Goal: Information Seeking & Learning: Learn about a topic

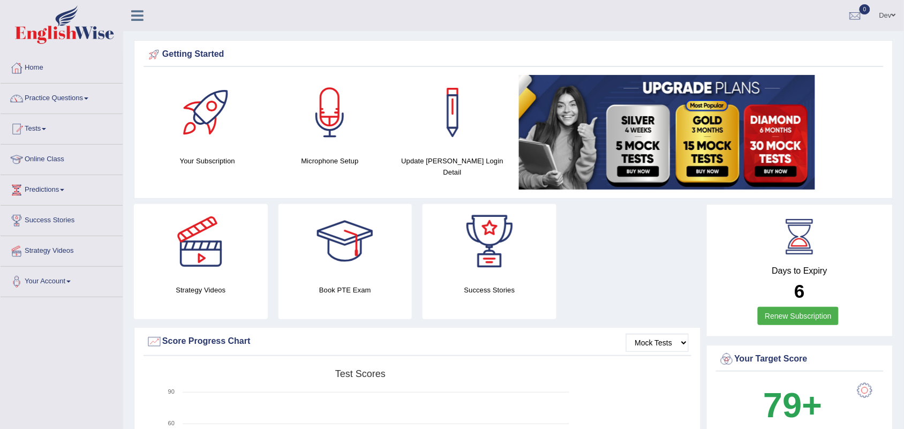
click at [889, 11] on link "Dev" at bounding box center [887, 14] width 33 height 28
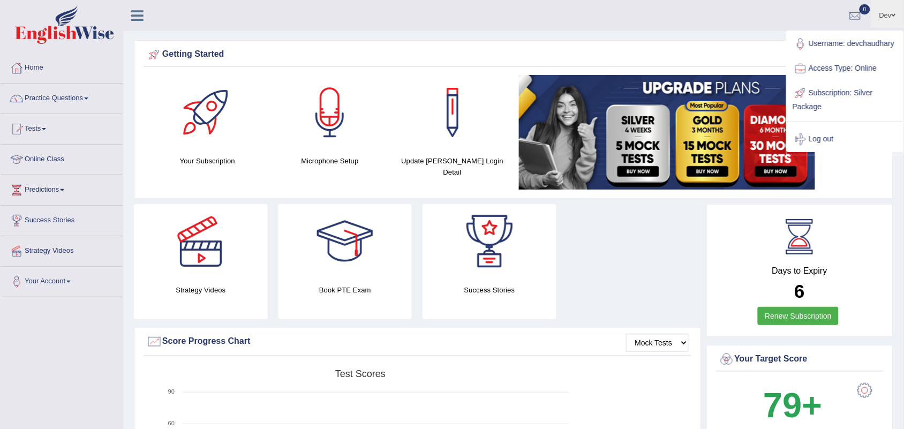
click at [892, 13] on span at bounding box center [893, 15] width 4 height 7
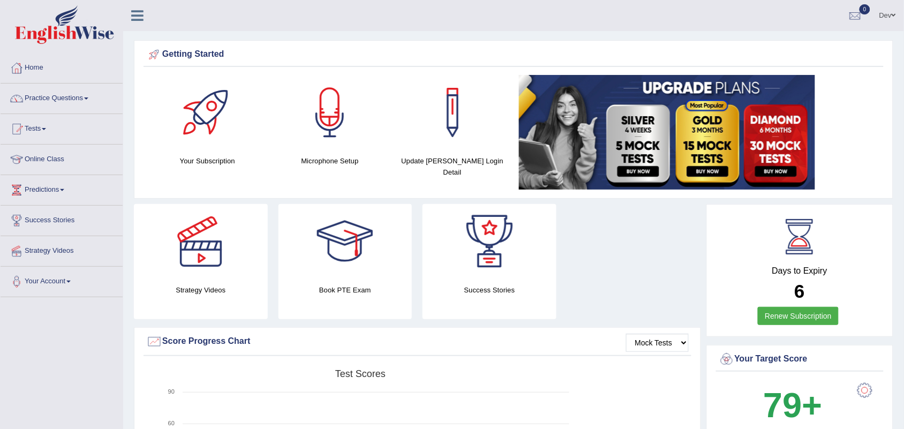
click at [892, 13] on span at bounding box center [893, 15] width 4 height 7
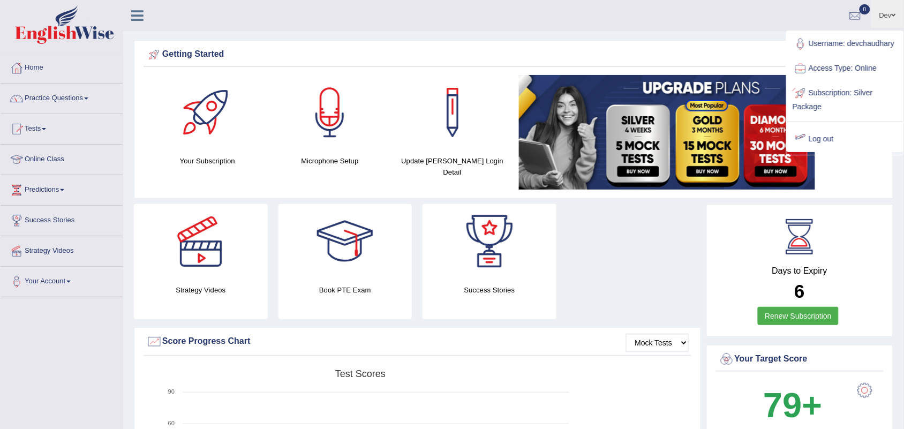
click at [830, 138] on link "Log out" at bounding box center [845, 139] width 116 height 25
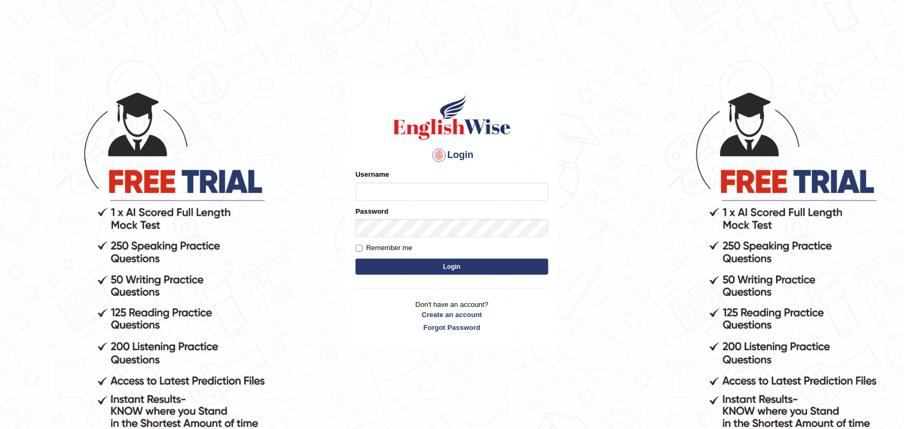
click at [419, 190] on input "Username" at bounding box center [451, 192] width 193 height 18
click at [427, 194] on input "ku" at bounding box center [451, 192] width 193 height 18
click at [429, 188] on input "ku" at bounding box center [451, 192] width 193 height 18
type input "kulvindersidhu"
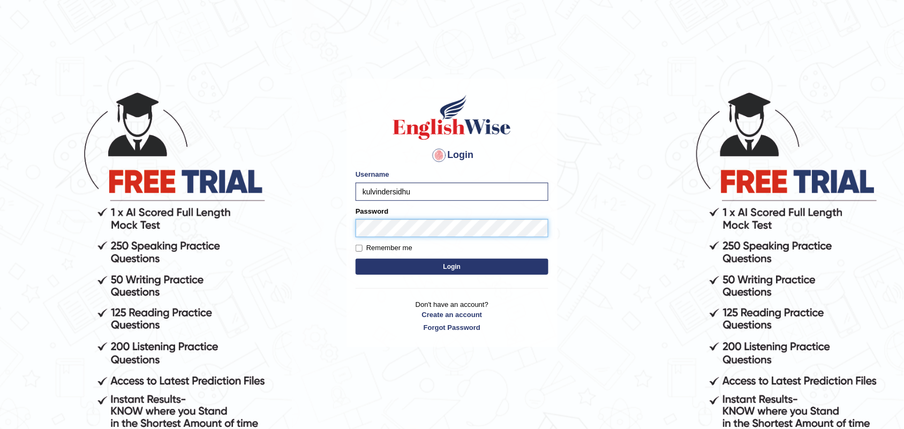
click at [355, 259] on button "Login" at bounding box center [451, 267] width 193 height 16
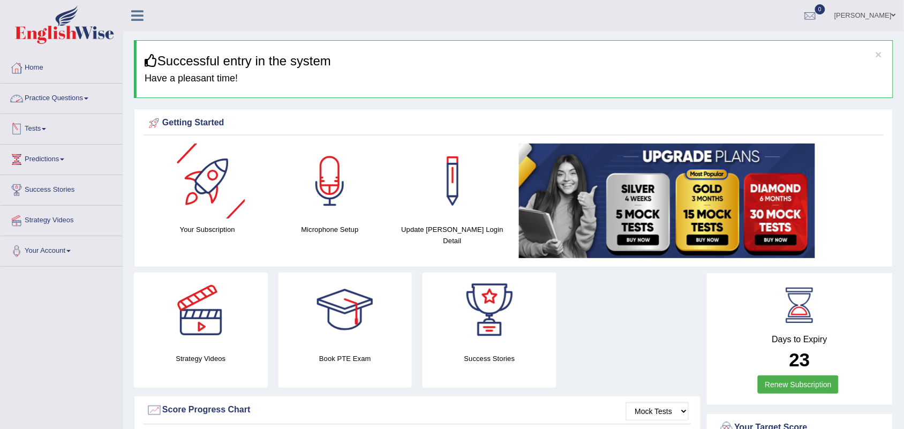
click at [46, 103] on link "Practice Questions" at bounding box center [62, 97] width 122 height 27
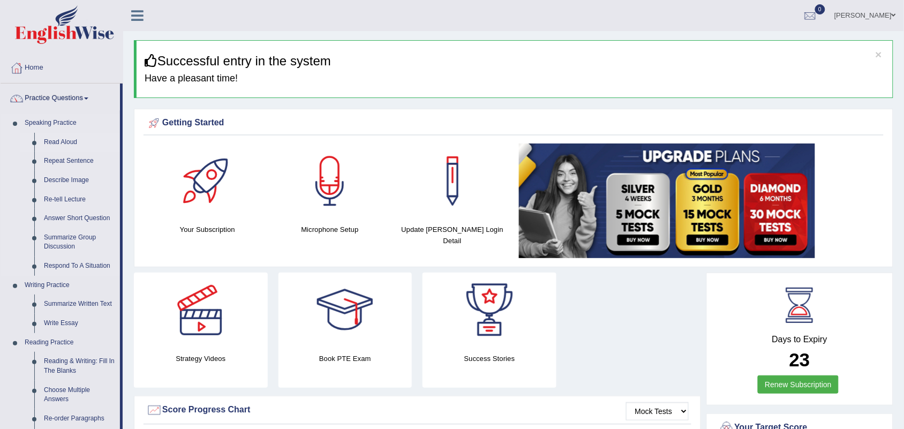
click at [72, 142] on link "Read Aloud" at bounding box center [79, 142] width 81 height 19
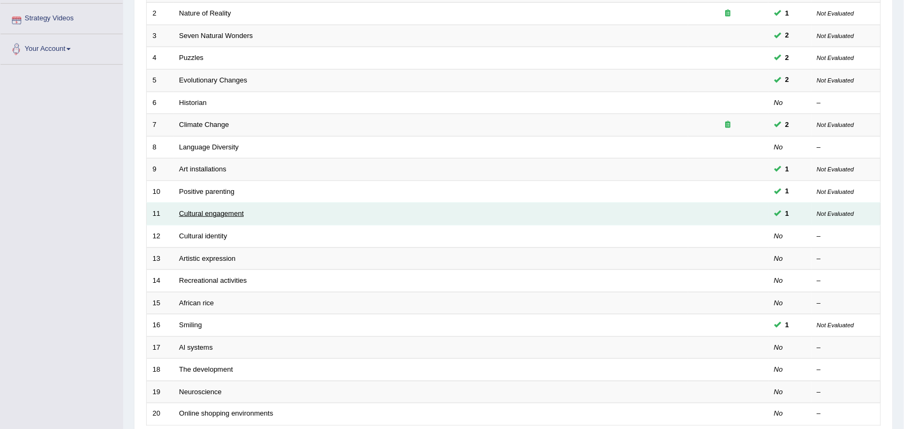
scroll to position [283, 0]
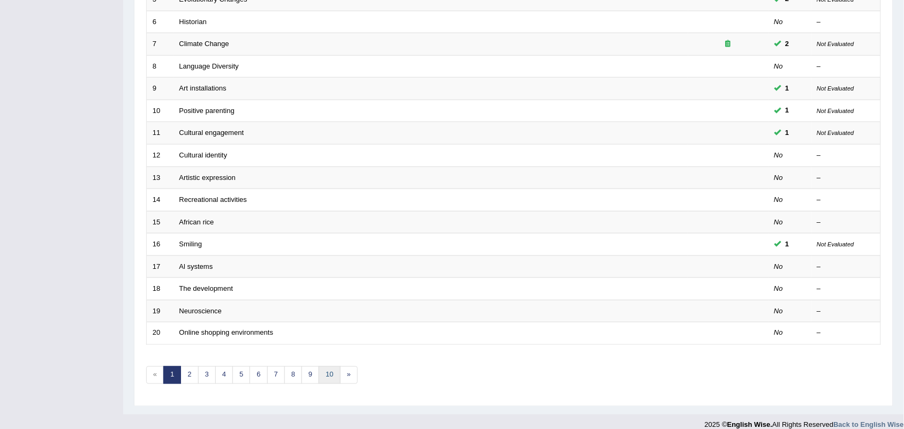
click at [332, 369] on link "10" at bounding box center [329, 375] width 21 height 18
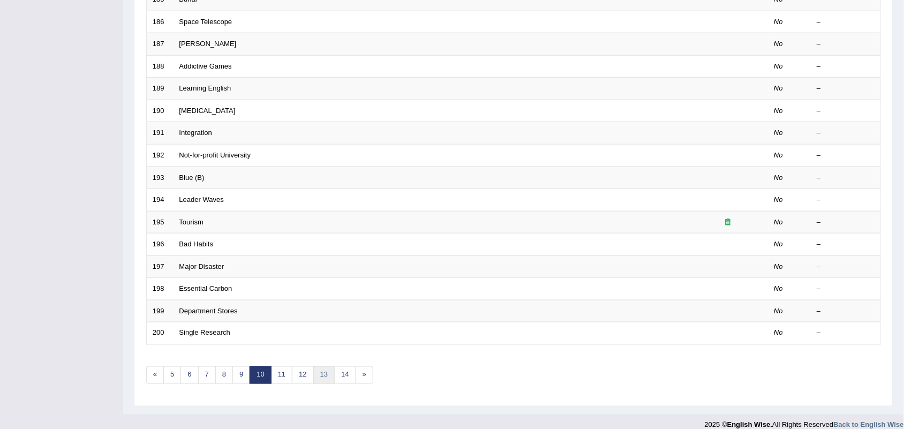
click at [330, 366] on link "13" at bounding box center [323, 375] width 21 height 18
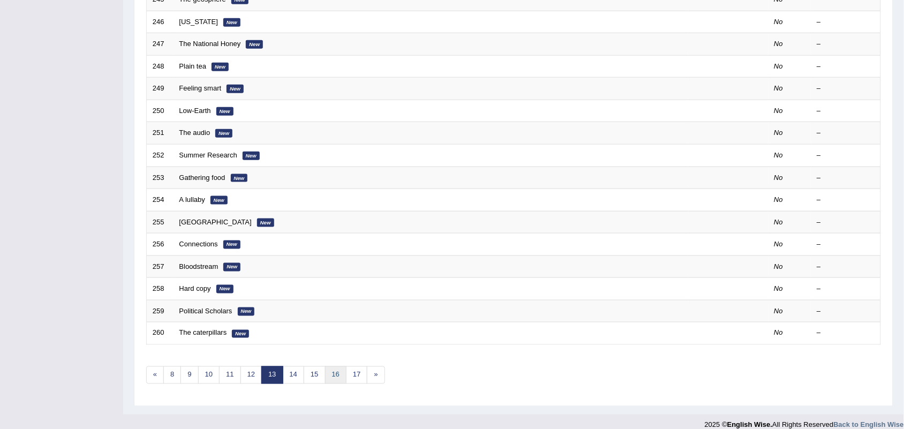
scroll to position [283, 0]
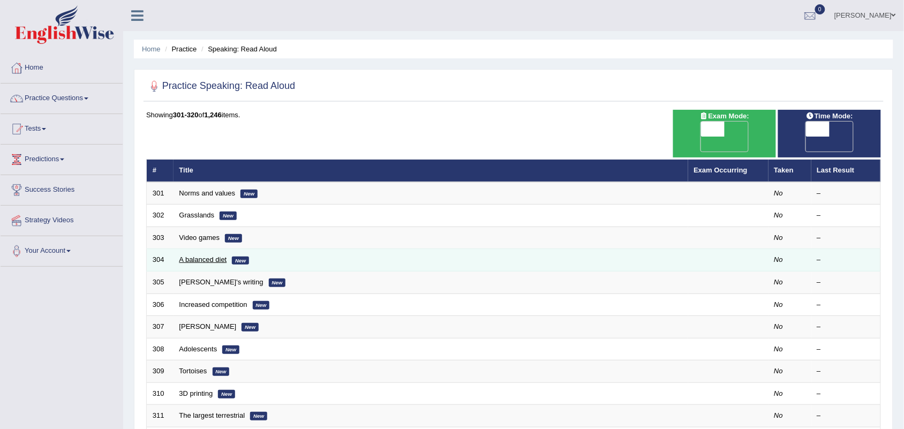
click at [202, 255] on link "A balanced diet" at bounding box center [203, 259] width 48 height 8
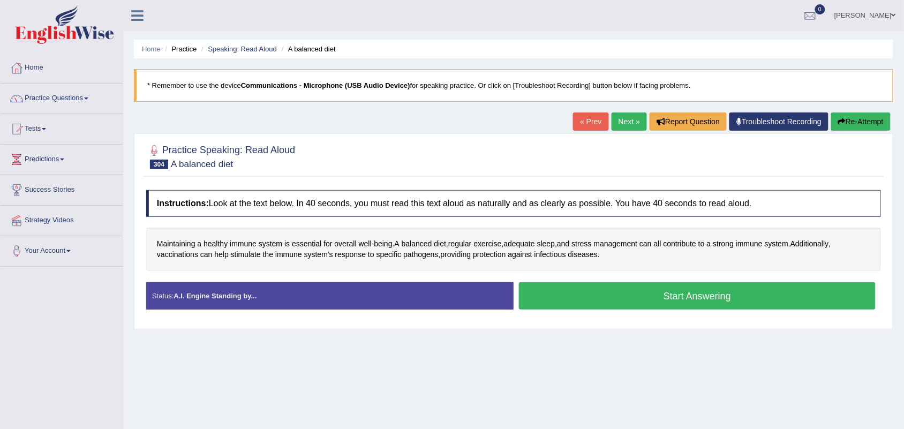
click at [571, 292] on button "Start Answering" at bounding box center [697, 295] width 357 height 27
click at [687, 299] on button "Start Answering" at bounding box center [697, 295] width 357 height 27
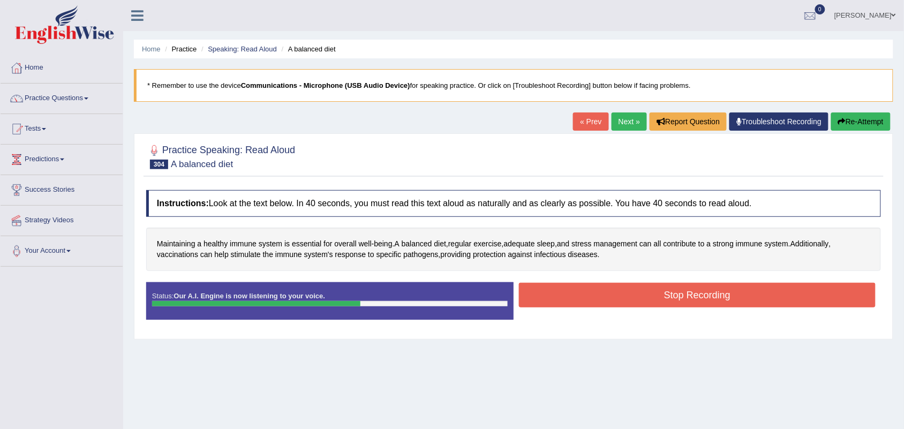
click at [650, 304] on button "Stop Recording" at bounding box center [697, 295] width 357 height 25
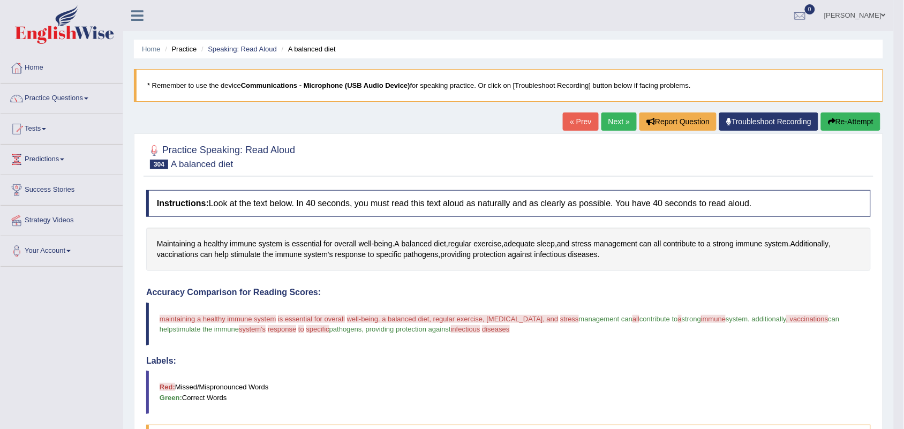
click at [619, 122] on link "Next »" at bounding box center [618, 121] width 35 height 18
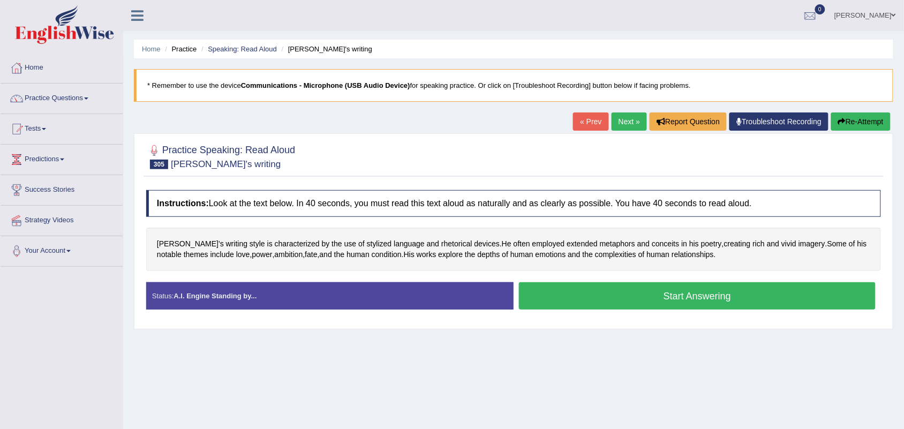
click at [621, 119] on link "Next »" at bounding box center [628, 121] width 35 height 18
drag, startPoint x: 638, startPoint y: 303, endPoint x: 638, endPoint y: 308, distance: 5.4
click at [638, 306] on button "Start Answering" at bounding box center [697, 295] width 357 height 27
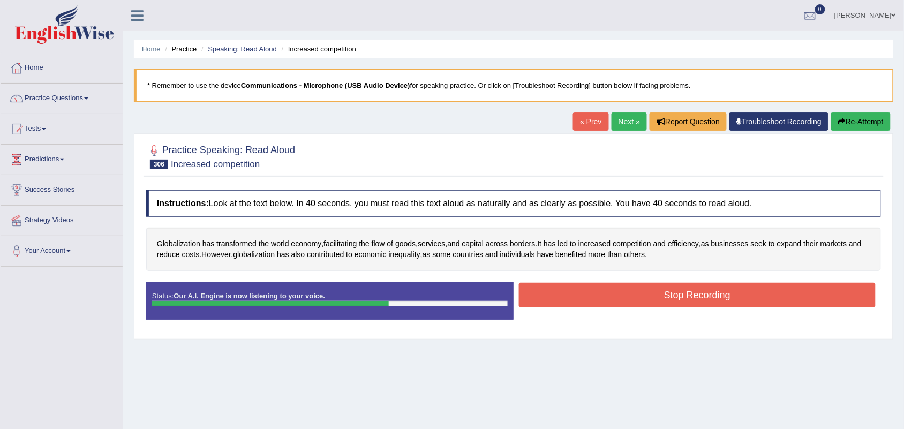
click at [670, 292] on button "Stop Recording" at bounding box center [697, 295] width 357 height 25
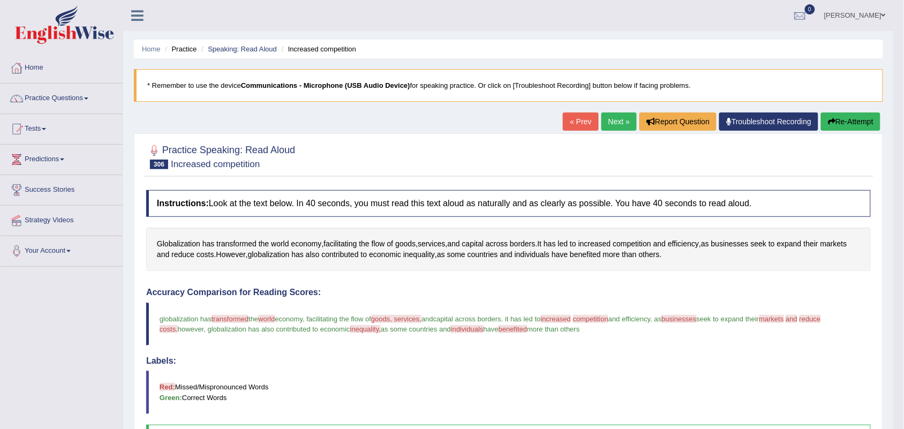
click at [618, 127] on link "Next »" at bounding box center [618, 121] width 35 height 18
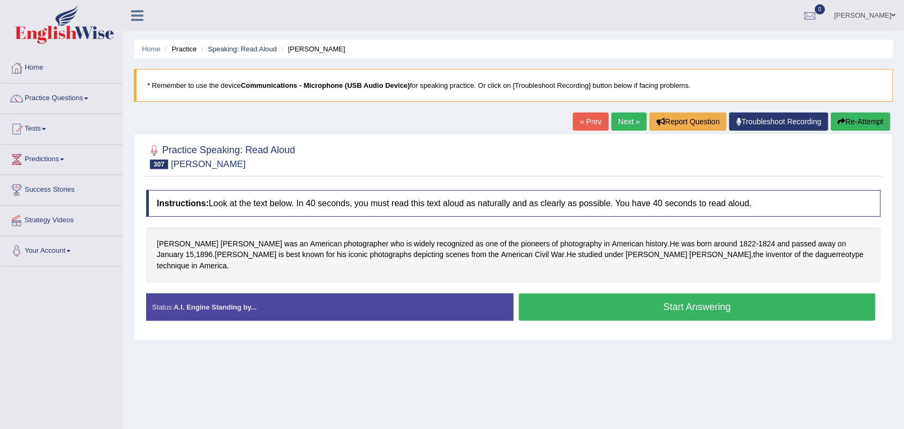
click at [629, 295] on button "Start Answering" at bounding box center [697, 306] width 357 height 27
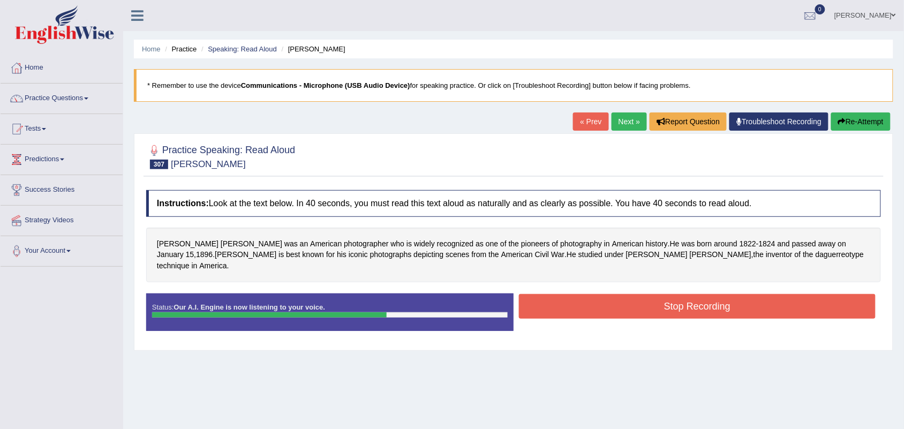
click at [651, 294] on button "Stop Recording" at bounding box center [697, 306] width 357 height 25
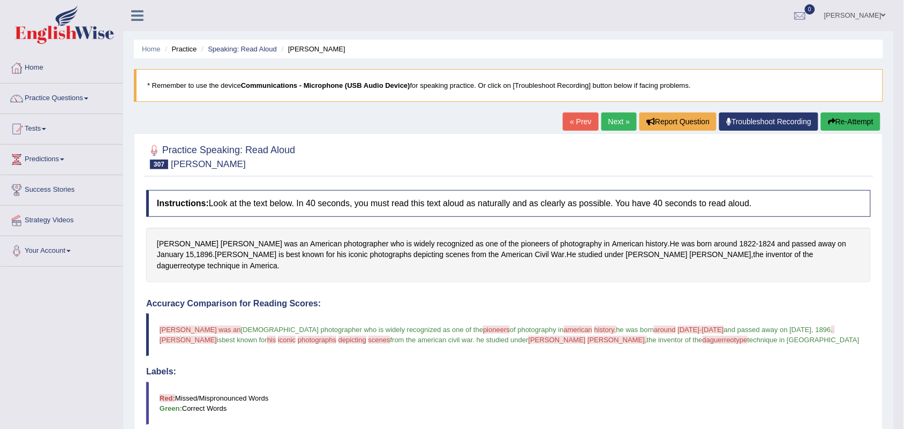
click at [625, 122] on link "Next »" at bounding box center [618, 121] width 35 height 18
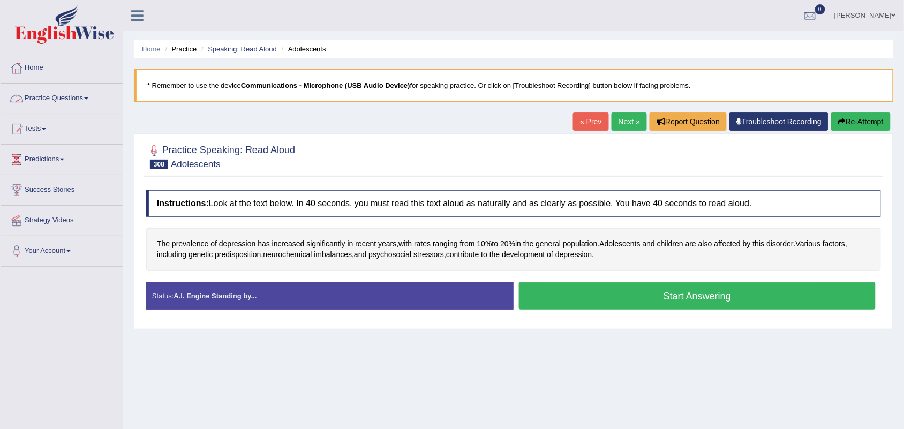
click at [72, 102] on link "Practice Questions" at bounding box center [62, 97] width 122 height 27
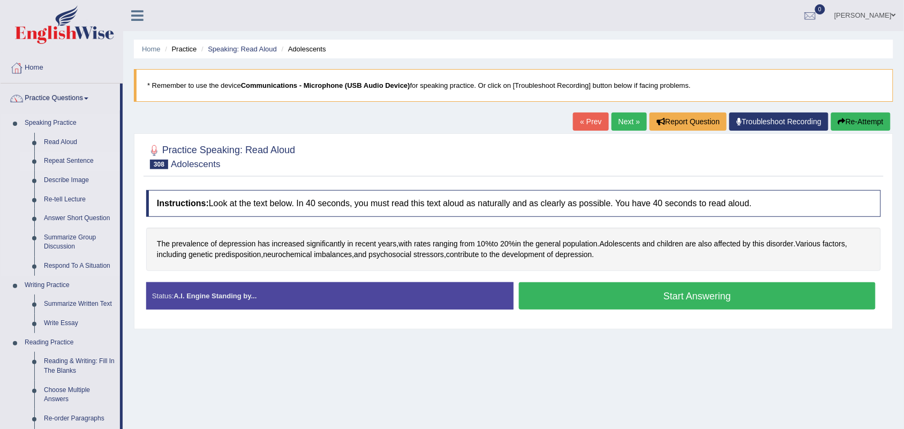
click at [66, 157] on link "Repeat Sentence" at bounding box center [79, 160] width 81 height 19
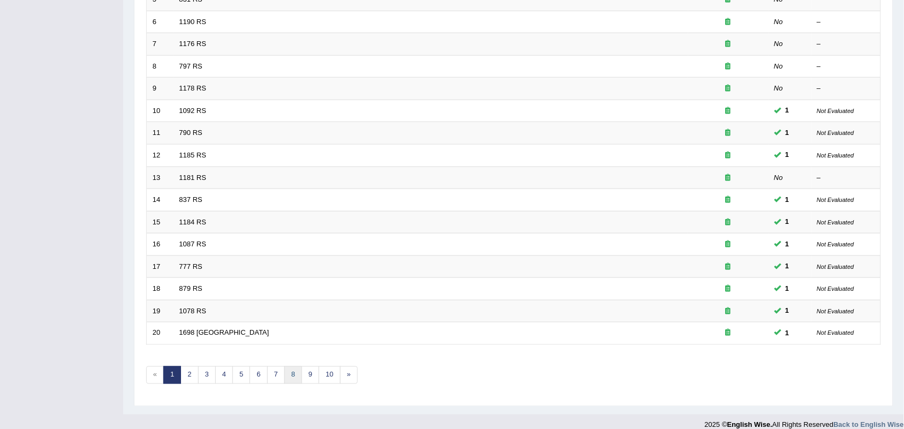
click at [291, 366] on link "8" at bounding box center [293, 375] width 18 height 18
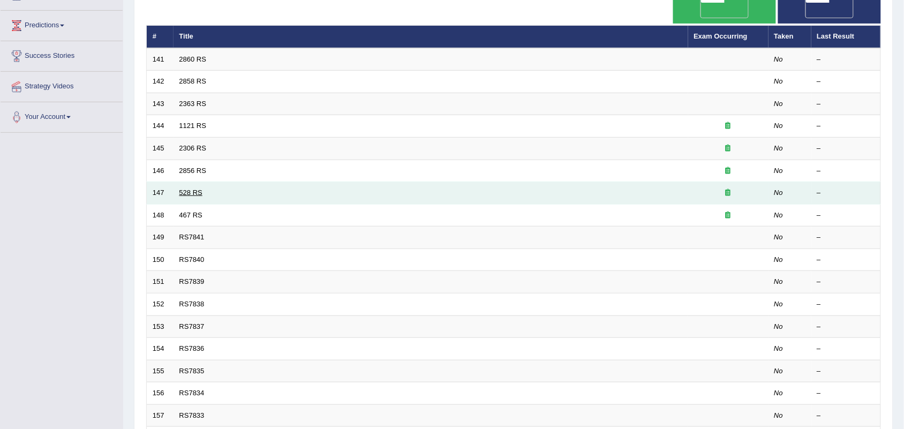
click at [193, 188] on link "528 RS" at bounding box center [190, 192] width 23 height 8
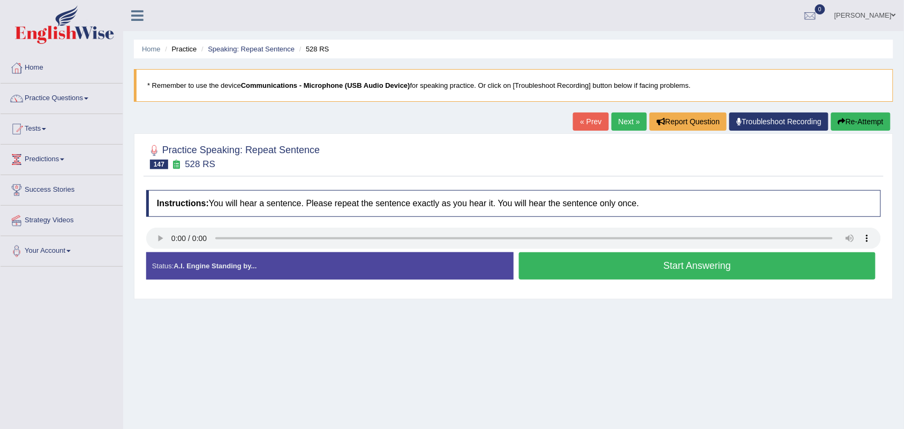
click at [569, 268] on button "Start Answering" at bounding box center [697, 265] width 357 height 27
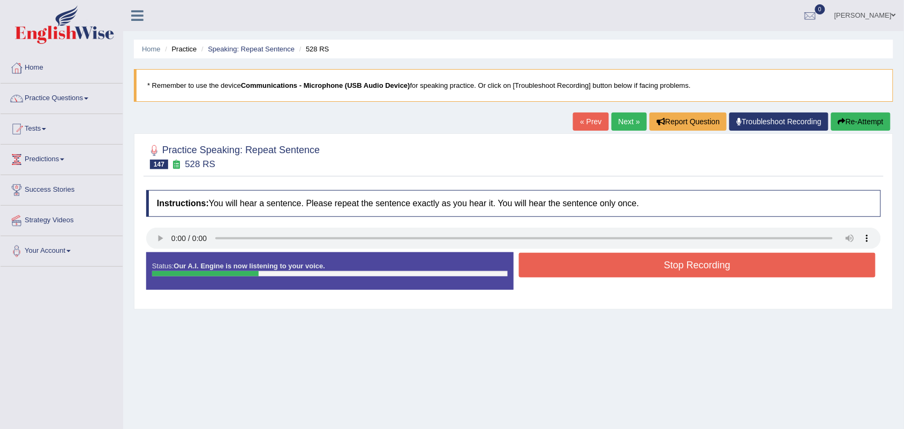
click at [573, 271] on button "Stop Recording" at bounding box center [697, 265] width 357 height 25
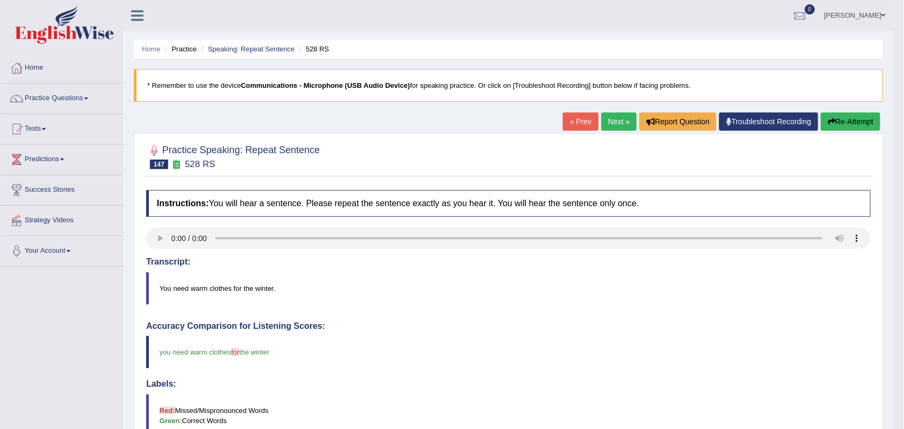
click at [605, 122] on link "Next »" at bounding box center [618, 121] width 35 height 18
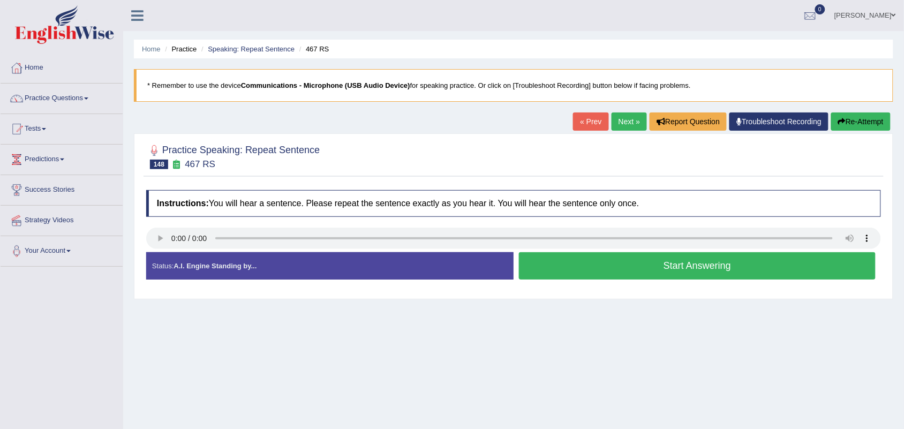
click at [610, 284] on div "Status: A.I. Engine Standing by... Start Answering Stop Recording" at bounding box center [513, 271] width 734 height 38
click at [611, 277] on button "Start Answering" at bounding box center [697, 265] width 357 height 27
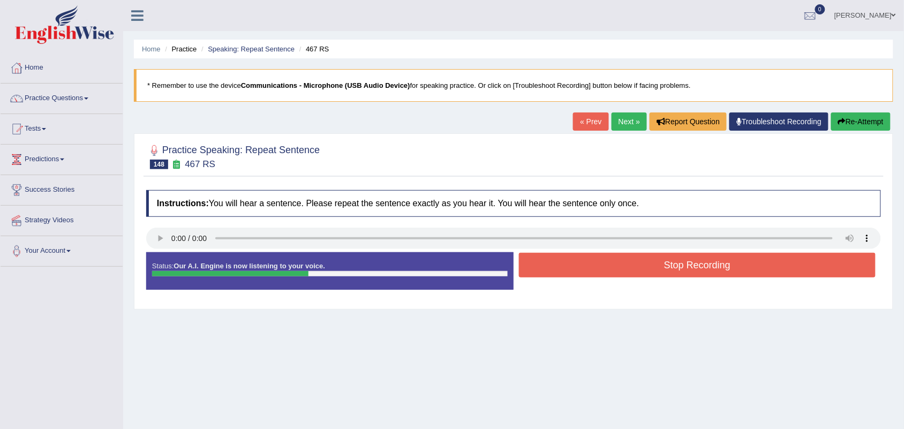
click at [631, 269] on button "Stop Recording" at bounding box center [697, 265] width 357 height 25
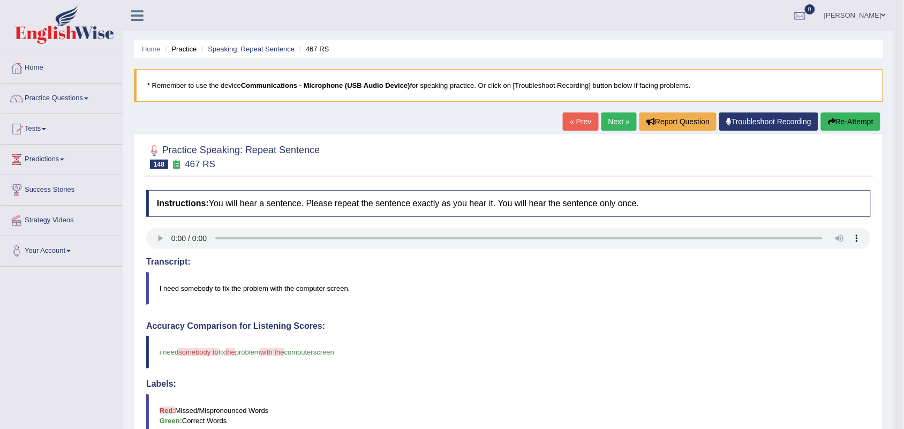
click at [616, 121] on link "Next »" at bounding box center [618, 121] width 35 height 18
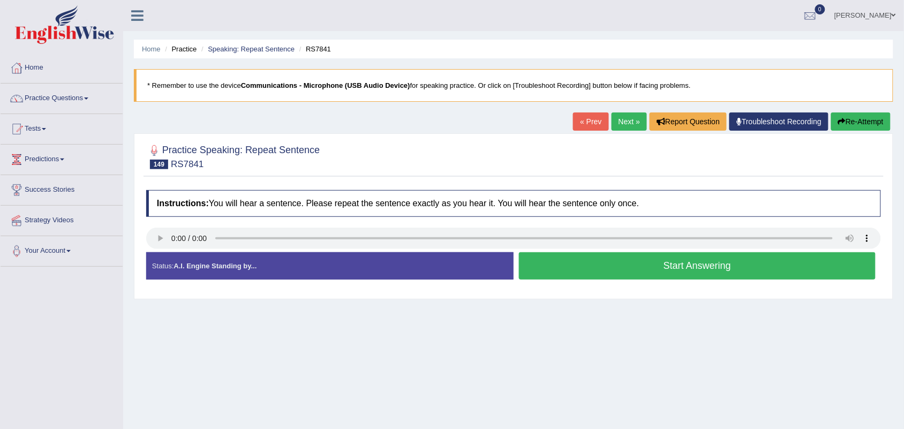
click at [624, 125] on link "Next »" at bounding box center [628, 121] width 35 height 18
click at [566, 271] on button "Start Answering" at bounding box center [697, 265] width 357 height 27
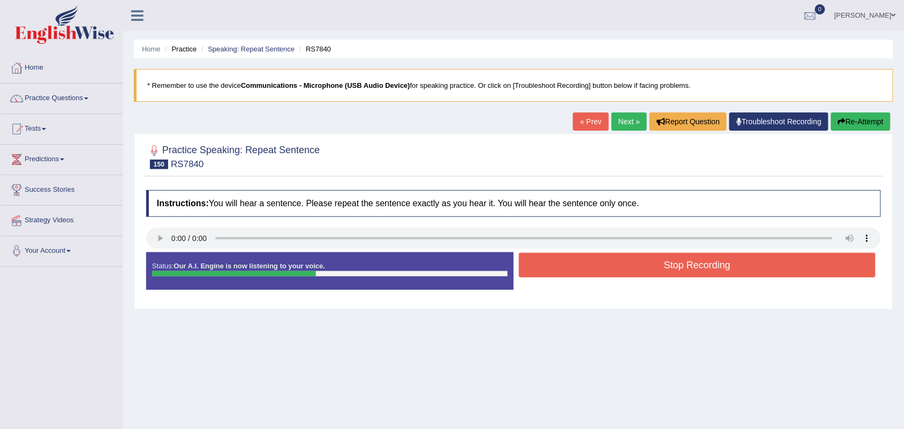
click at [564, 271] on button "Stop Recording" at bounding box center [697, 265] width 357 height 25
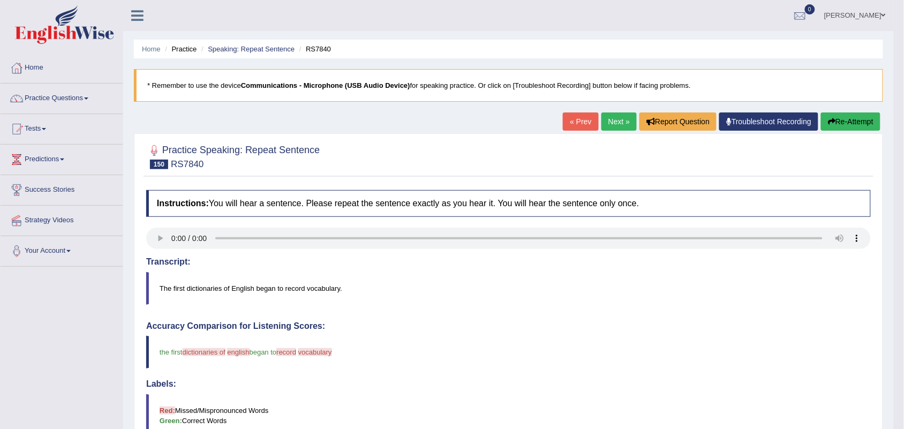
click at [613, 125] on link "Next »" at bounding box center [618, 121] width 35 height 18
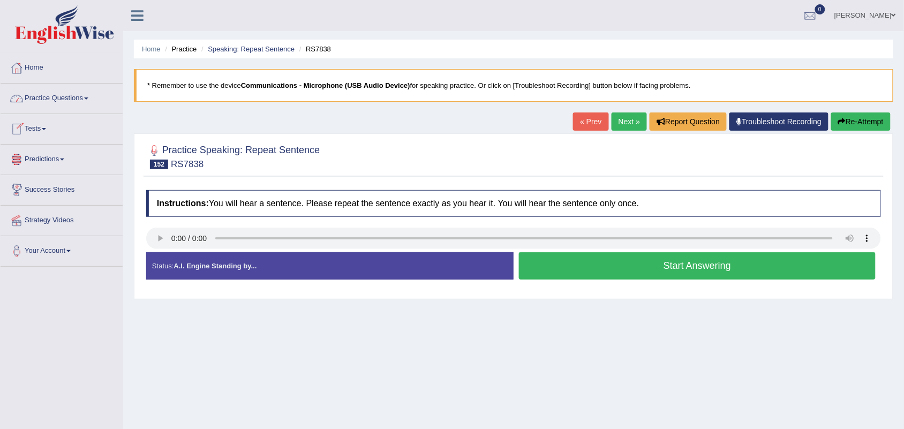
click at [81, 95] on link "Practice Questions" at bounding box center [62, 97] width 122 height 27
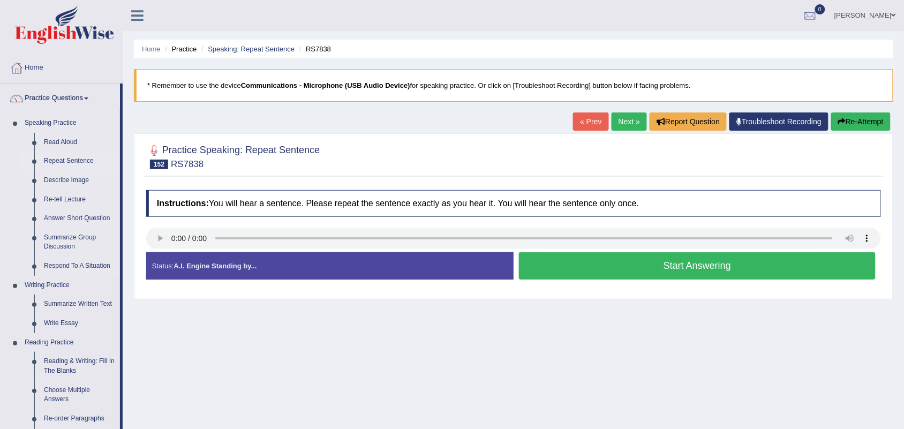
click at [70, 156] on link "Repeat Sentence" at bounding box center [79, 160] width 81 height 19
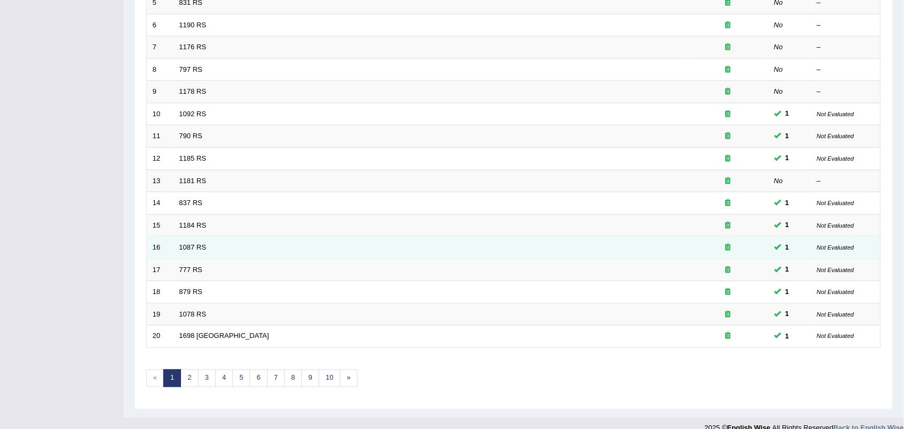
scroll to position [283, 0]
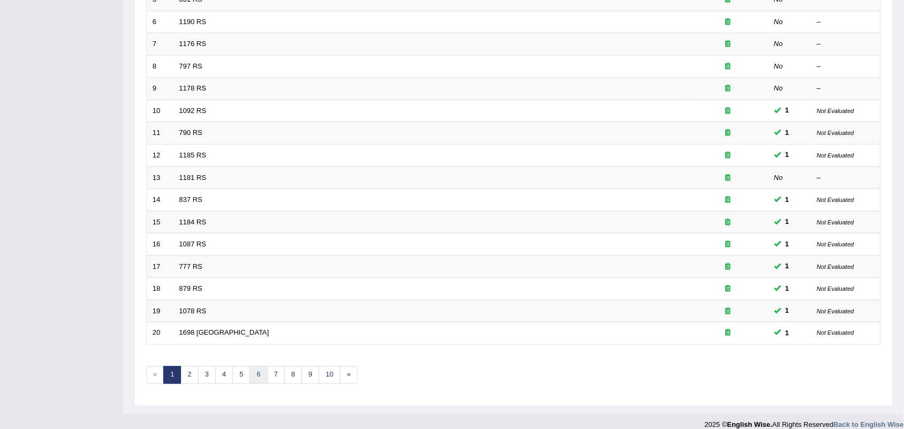
click at [261, 366] on link "6" at bounding box center [258, 375] width 18 height 18
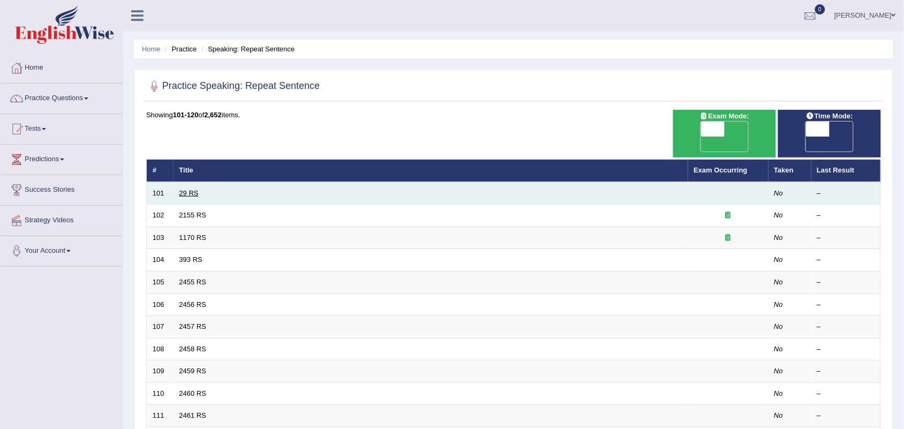
click at [185, 189] on link "29 RS" at bounding box center [188, 193] width 19 height 8
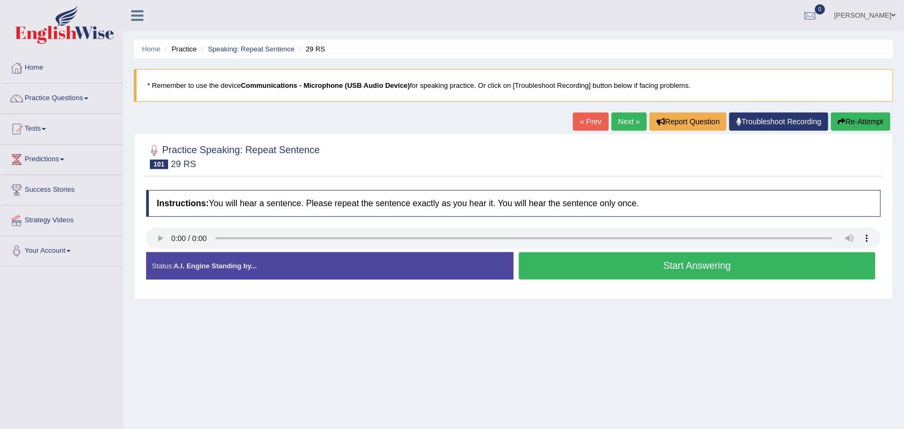
click at [621, 130] on link "Next »" at bounding box center [628, 121] width 35 height 18
click at [78, 98] on link "Practice Questions" at bounding box center [62, 97] width 122 height 27
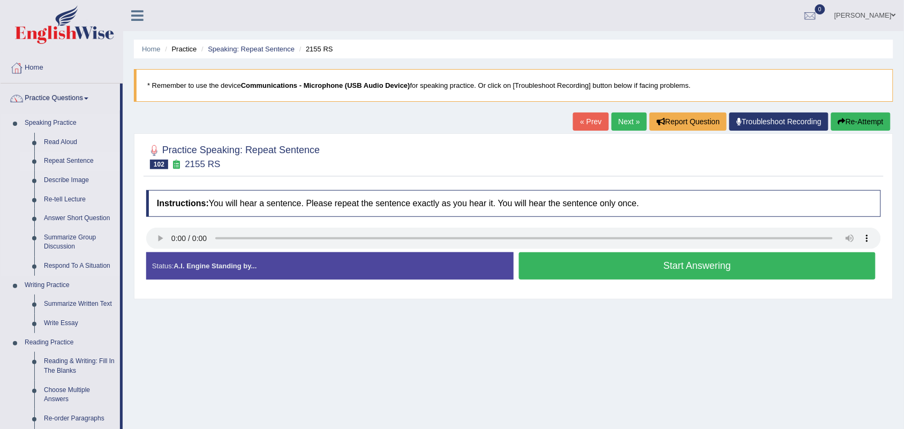
click at [66, 163] on link "Repeat Sentence" at bounding box center [79, 160] width 81 height 19
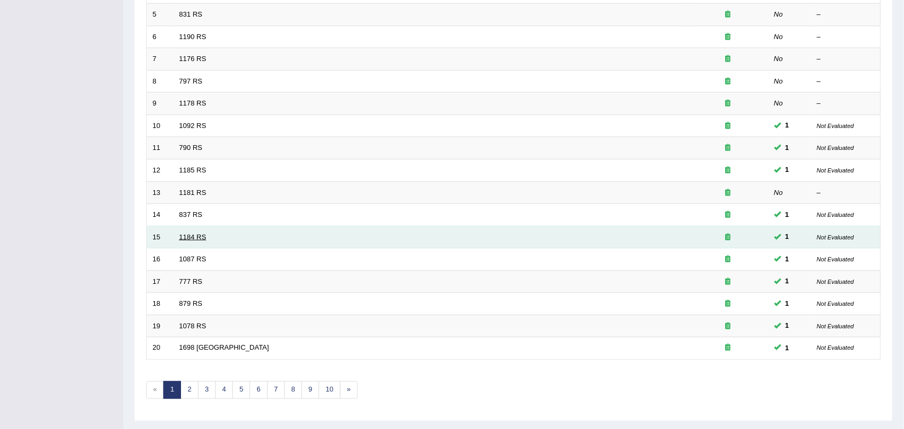
scroll to position [283, 0]
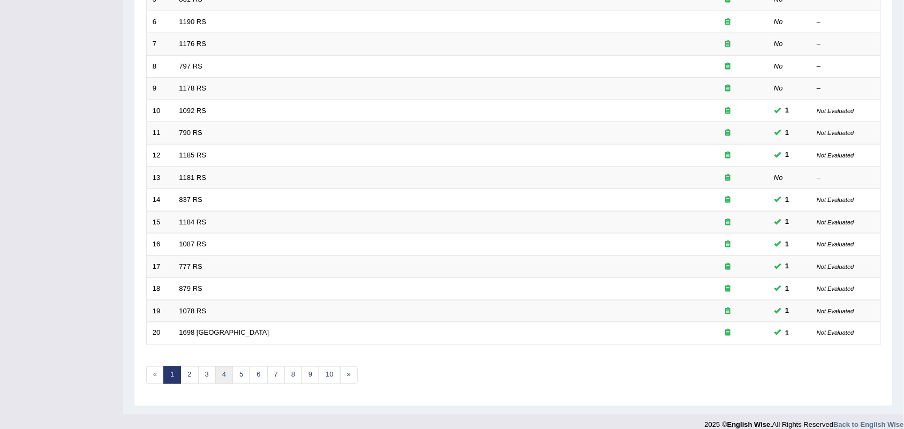
click at [219, 366] on link "4" at bounding box center [224, 375] width 18 height 18
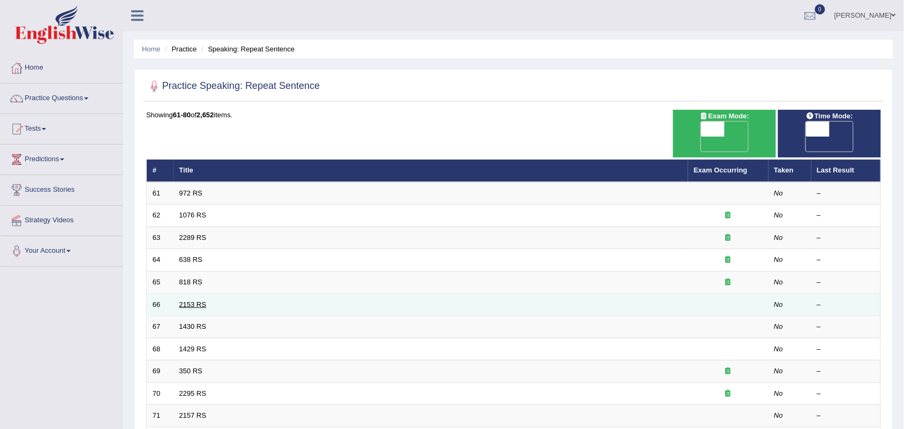
click at [194, 300] on link "2153 RS" at bounding box center [192, 304] width 27 height 8
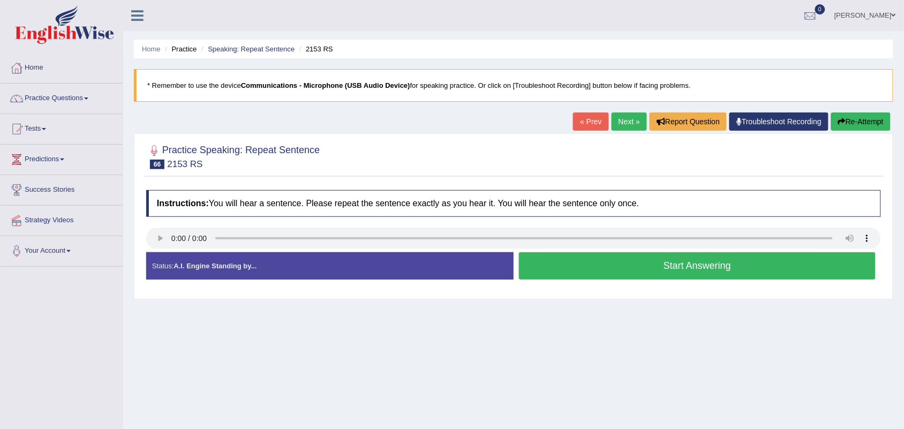
click at [616, 120] on link "Next »" at bounding box center [628, 121] width 35 height 18
click at [691, 265] on button "Start Answering" at bounding box center [697, 265] width 357 height 27
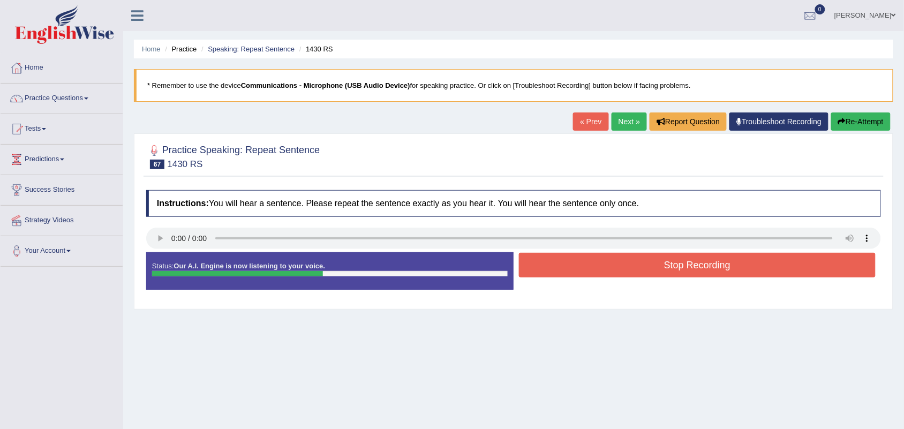
click at [702, 273] on button "Stop Recording" at bounding box center [697, 265] width 357 height 25
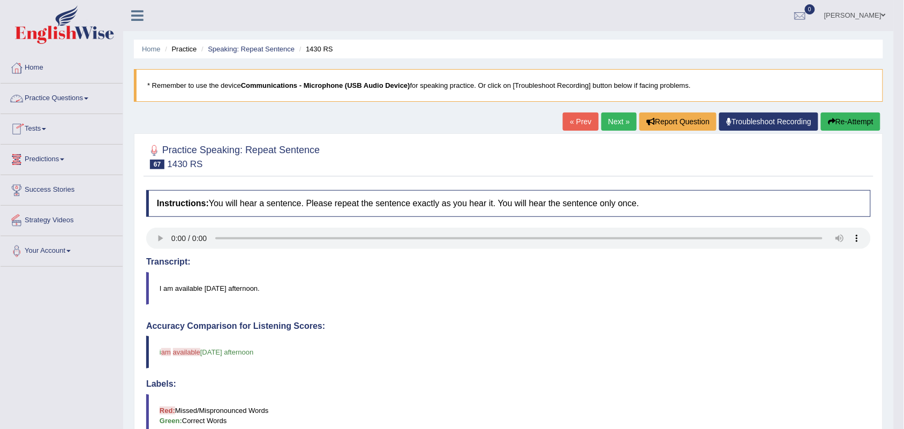
click at [71, 103] on link "Practice Questions" at bounding box center [62, 97] width 122 height 27
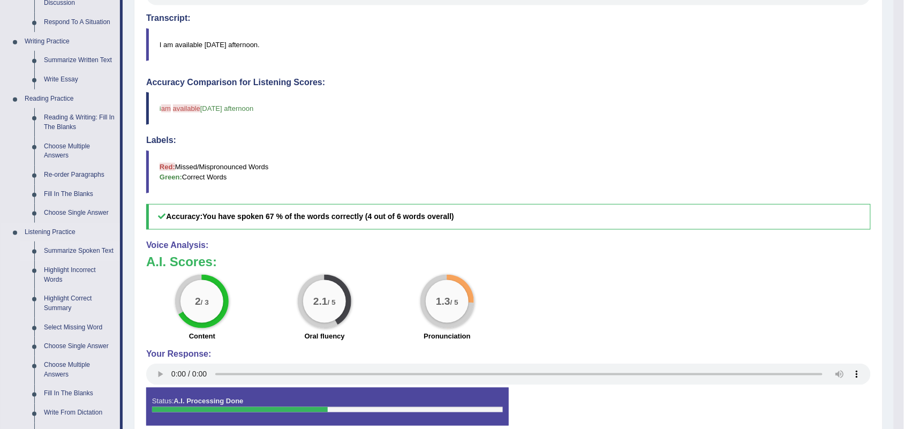
scroll to position [268, 0]
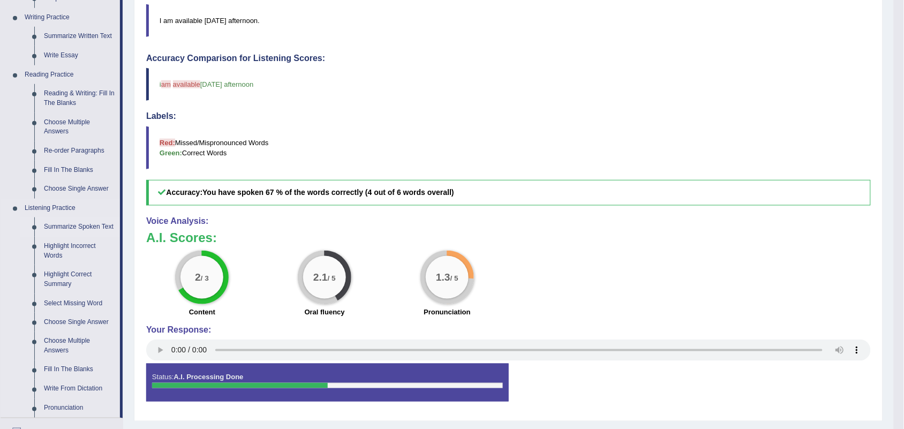
click at [79, 225] on link "Summarize Spoken Text" at bounding box center [79, 226] width 81 height 19
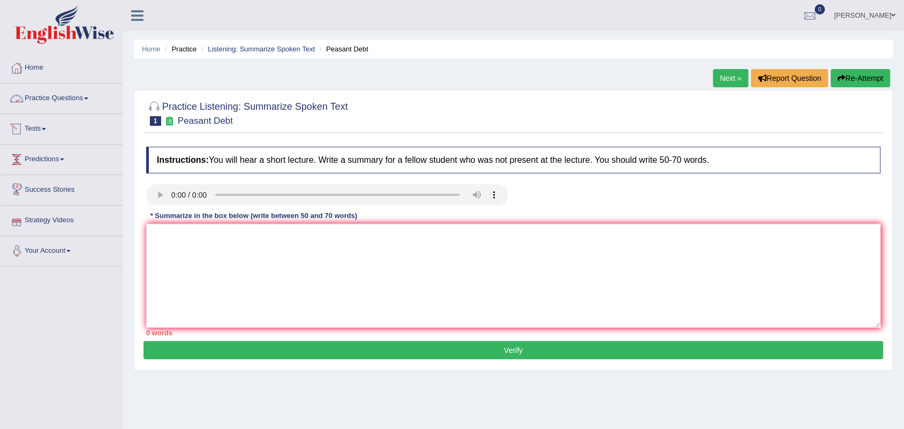
click at [74, 99] on link "Practice Questions" at bounding box center [62, 97] width 122 height 27
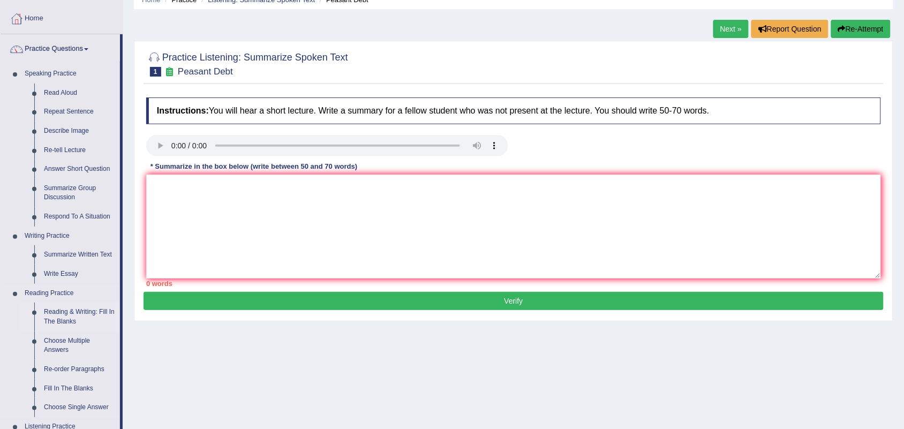
scroll to position [134, 0]
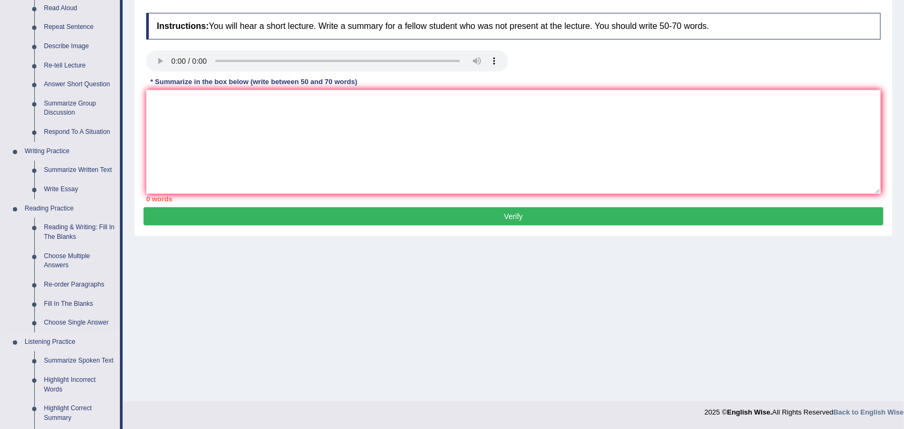
click at [63, 338] on link "Listening Practice" at bounding box center [70, 341] width 100 height 19
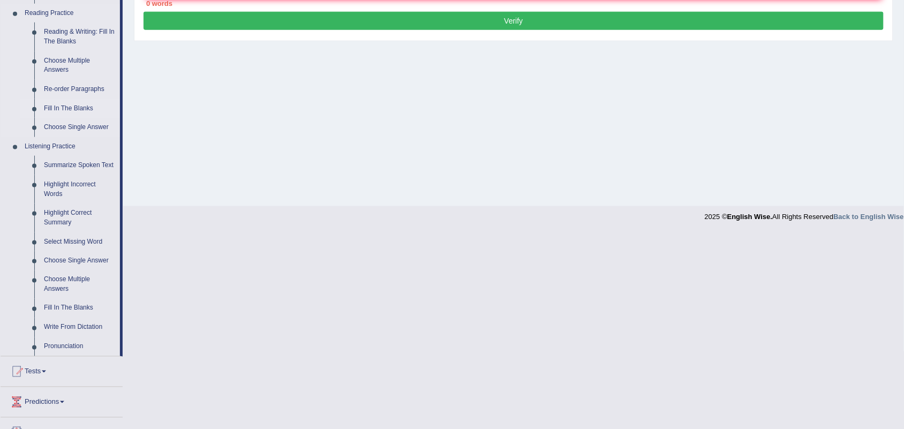
scroll to position [335, 0]
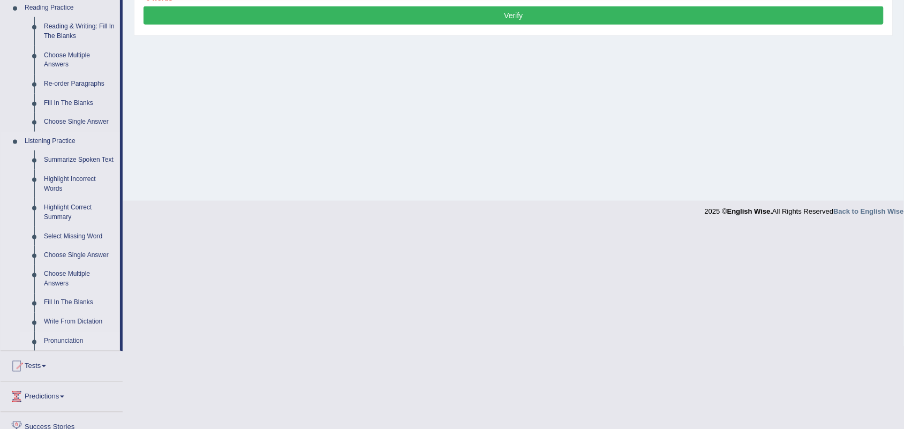
click at [74, 341] on link "Pronunciation" at bounding box center [79, 341] width 81 height 19
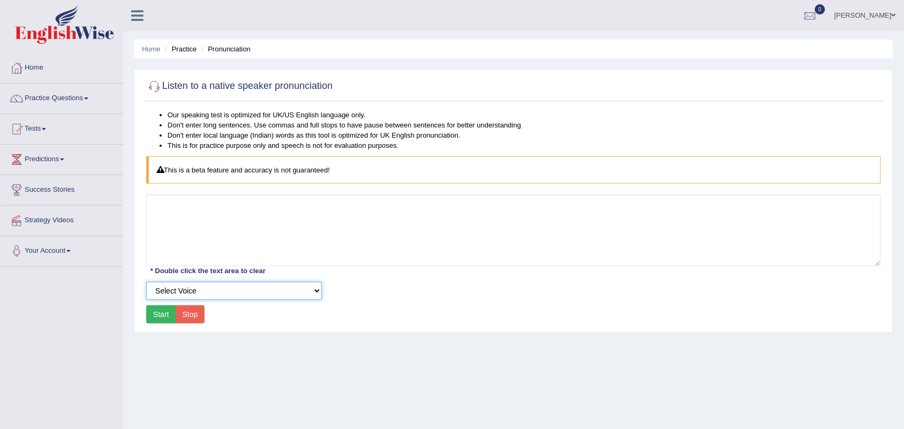
click at [309, 289] on select "Select Voice UK English Female UK English Male" at bounding box center [234, 291] width 176 height 18
click at [81, 99] on link "Practice Questions" at bounding box center [62, 97] width 122 height 27
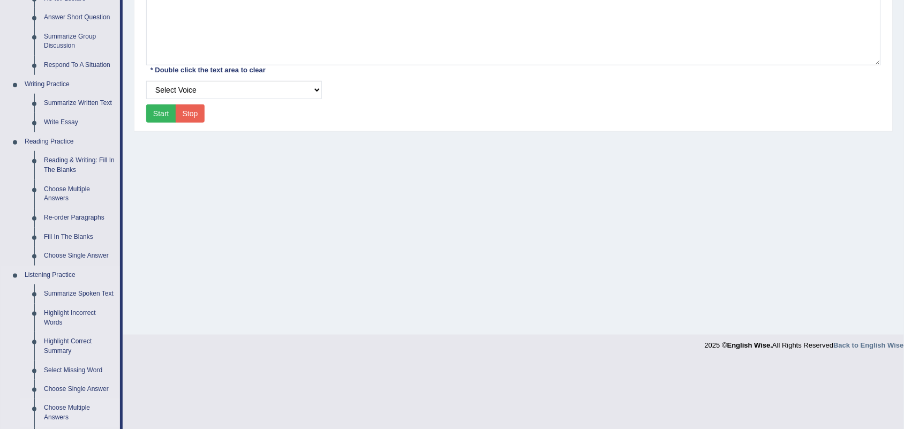
scroll to position [268, 0]
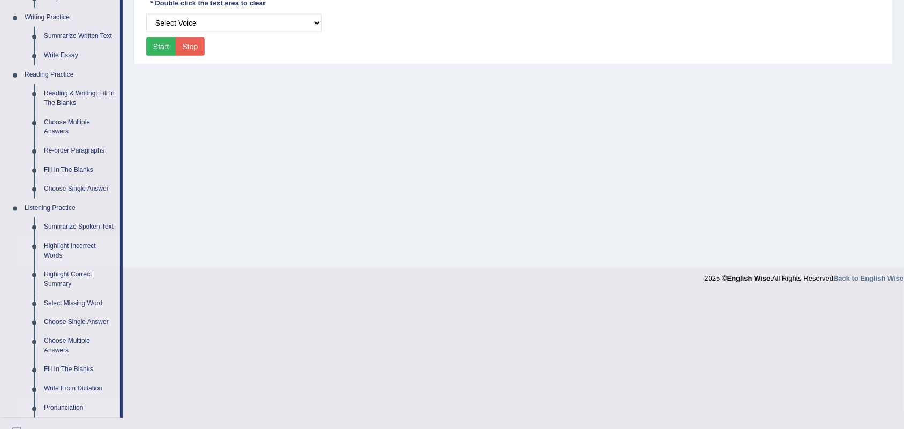
click at [63, 247] on link "Highlight Incorrect Words" at bounding box center [79, 251] width 81 height 28
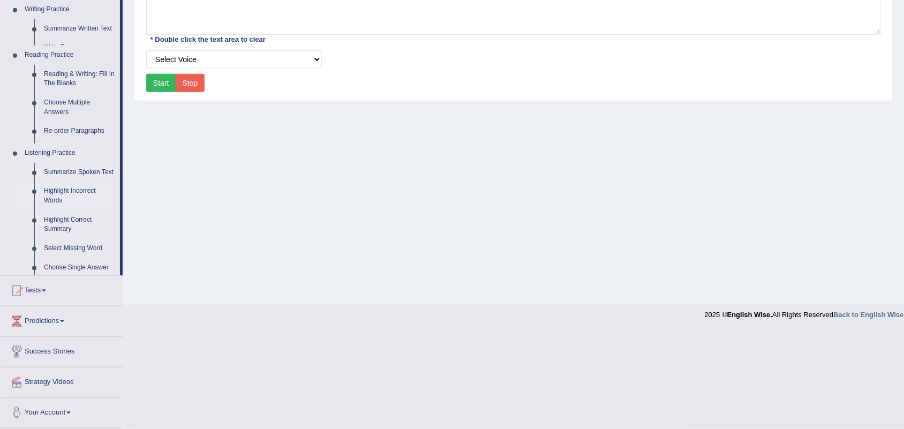
scroll to position [133, 0]
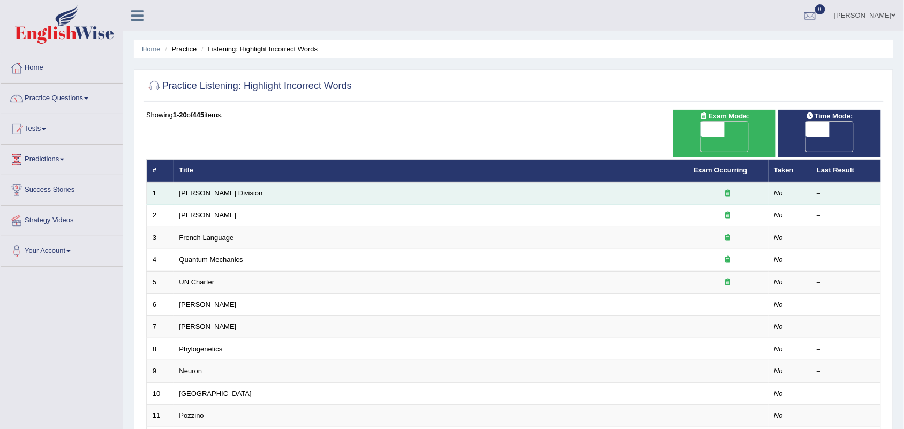
click at [204, 182] on td "[PERSON_NAME] Division" at bounding box center [430, 193] width 514 height 22
click at [205, 189] on link "[PERSON_NAME] Division" at bounding box center [221, 193] width 84 height 8
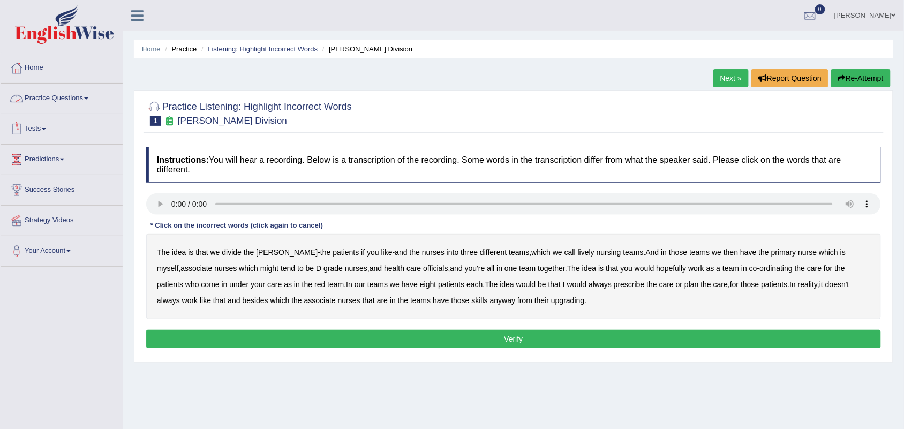
click at [57, 103] on link "Practice Questions" at bounding box center [62, 97] width 122 height 27
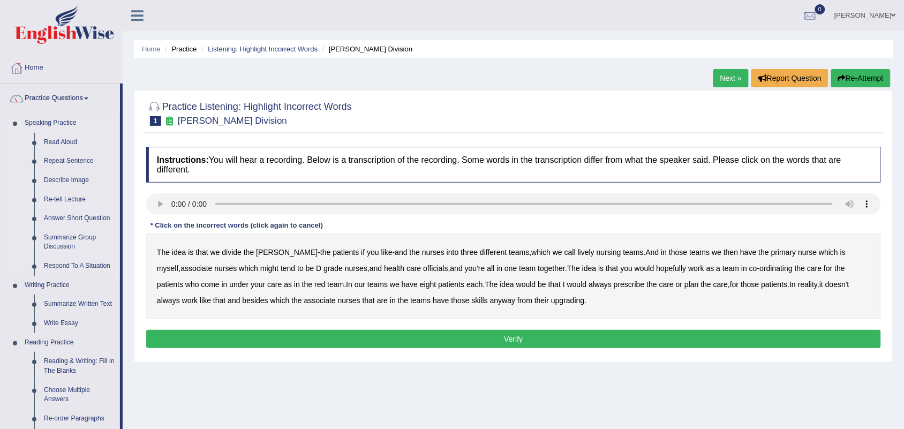
click at [69, 201] on link "Re-tell Lecture" at bounding box center [79, 199] width 81 height 19
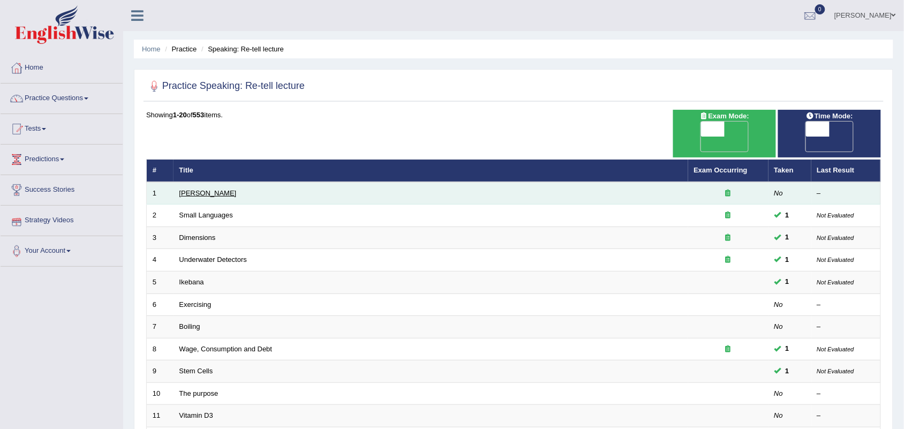
click at [204, 189] on link "[PERSON_NAME]" at bounding box center [207, 193] width 57 height 8
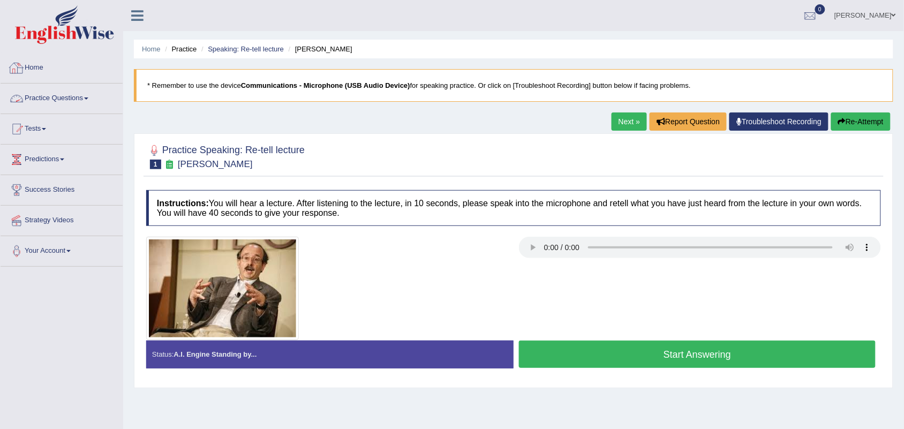
click at [79, 96] on link "Practice Questions" at bounding box center [62, 97] width 122 height 27
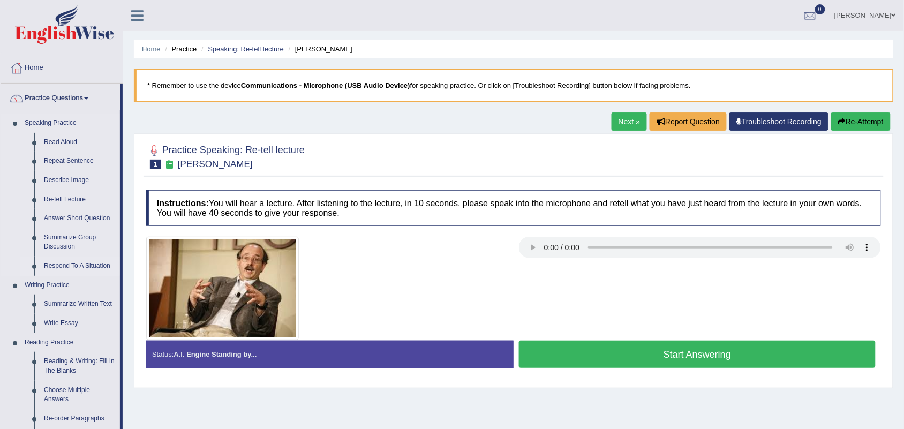
click at [82, 265] on link "Respond To A Situation" at bounding box center [79, 265] width 81 height 19
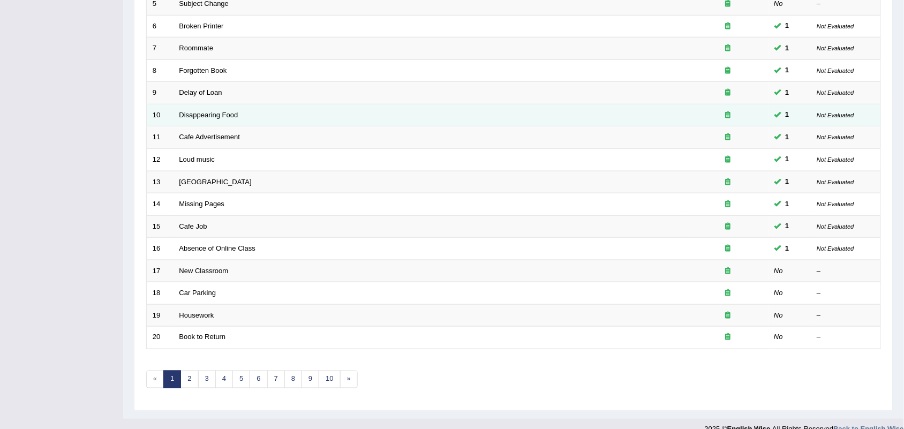
scroll to position [283, 0]
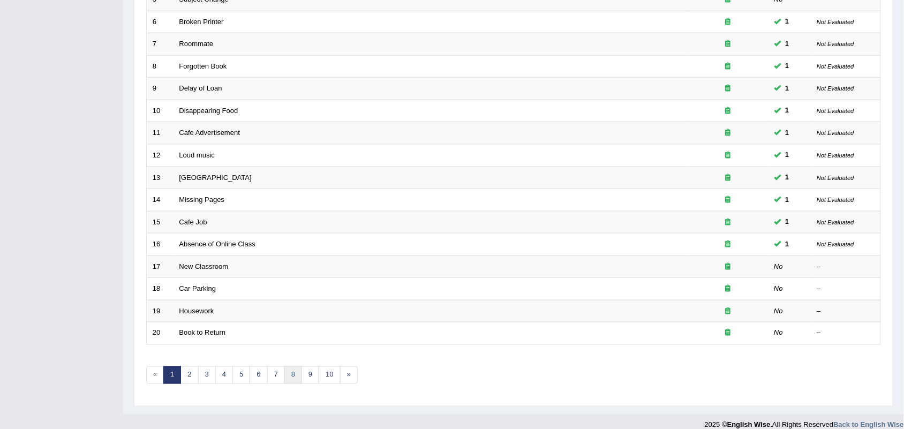
click at [287, 366] on link "8" at bounding box center [293, 375] width 18 height 18
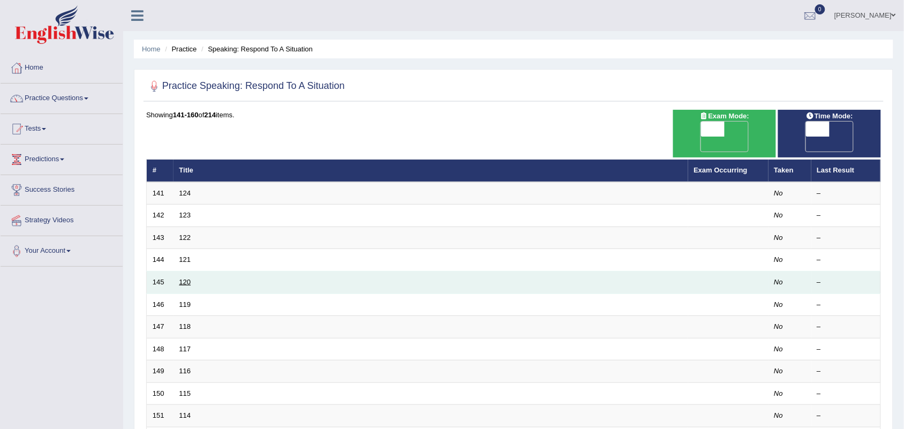
click at [191, 278] on link "120" at bounding box center [185, 282] width 12 height 8
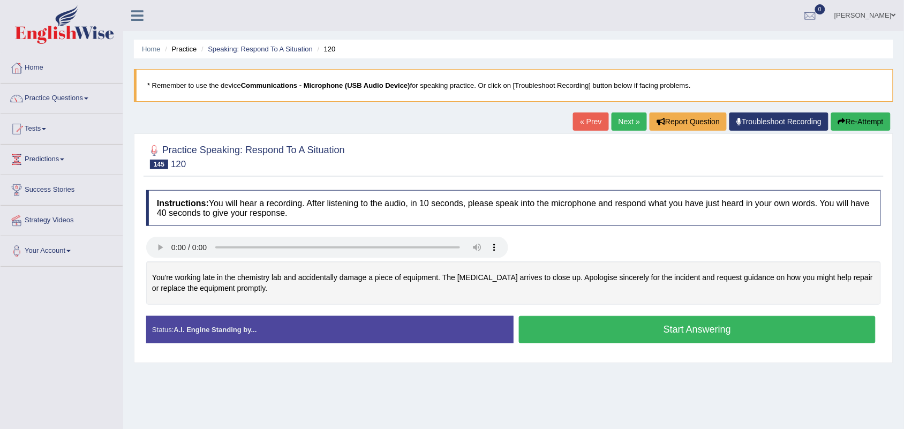
click at [569, 337] on button "Start Answering" at bounding box center [697, 329] width 357 height 27
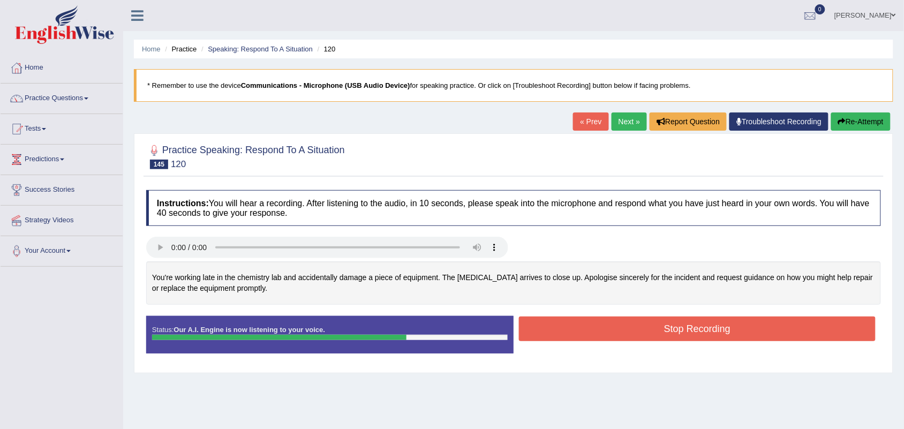
click at [574, 338] on button "Stop Recording" at bounding box center [697, 328] width 357 height 25
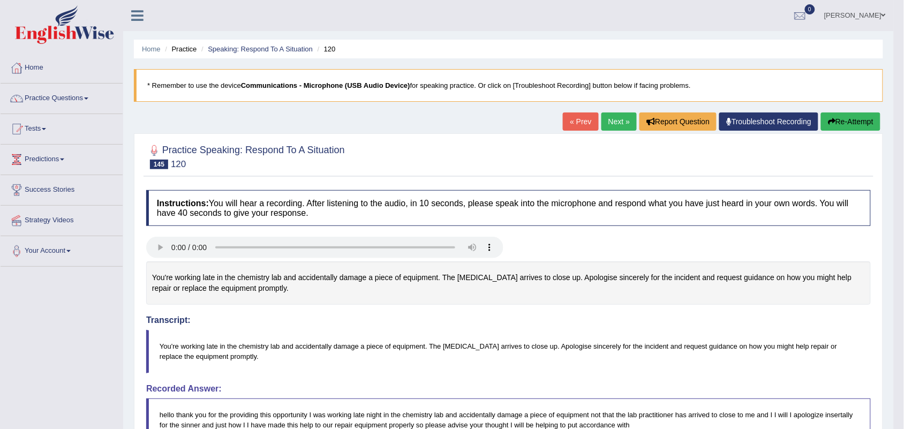
click at [617, 124] on link "Next »" at bounding box center [618, 121] width 35 height 18
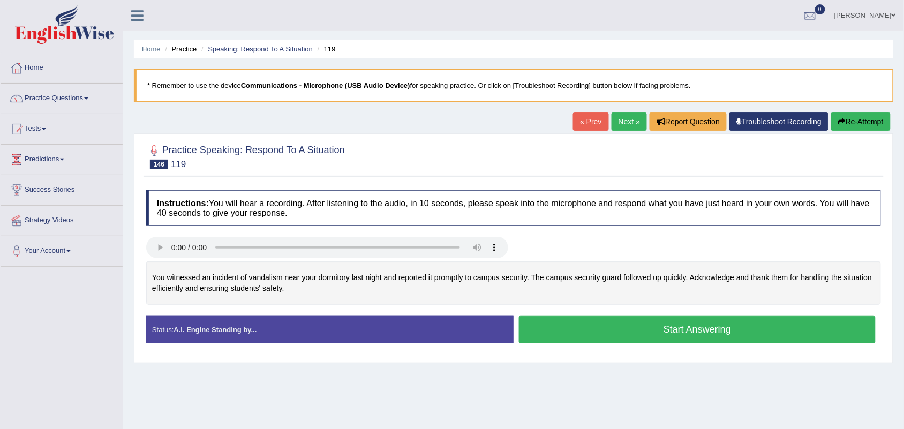
click at [611, 322] on button "Start Answering" at bounding box center [697, 329] width 357 height 27
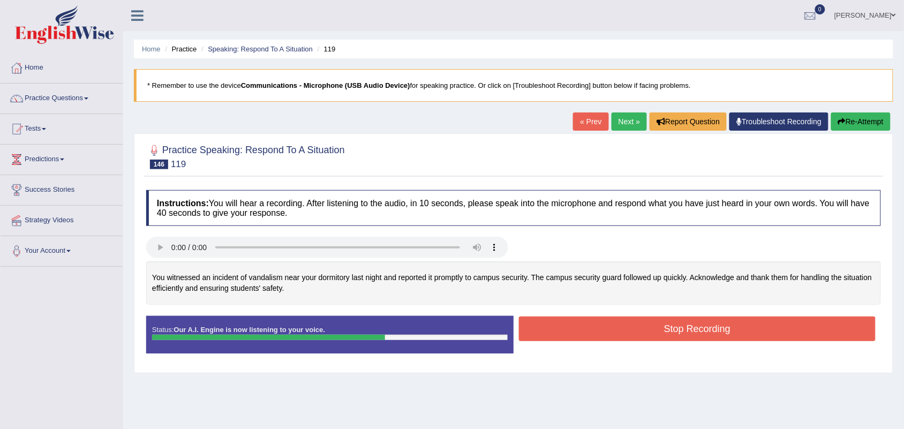
click at [597, 322] on button "Stop Recording" at bounding box center [697, 328] width 357 height 25
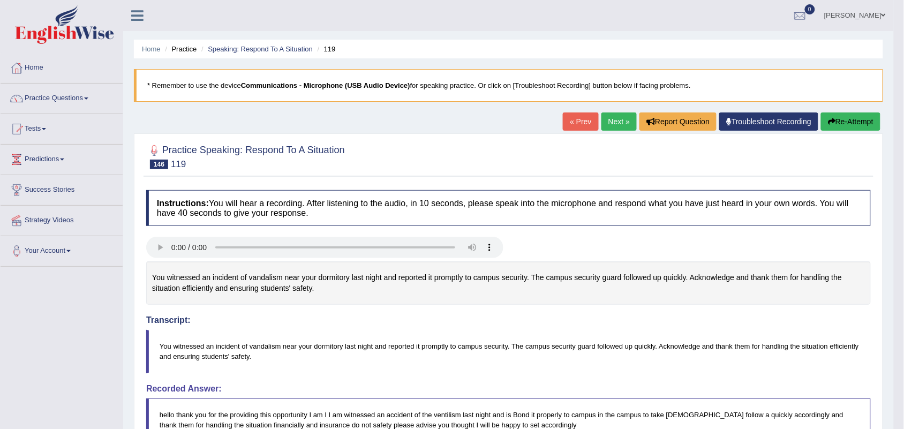
click at [615, 124] on link "Next »" at bounding box center [618, 121] width 35 height 18
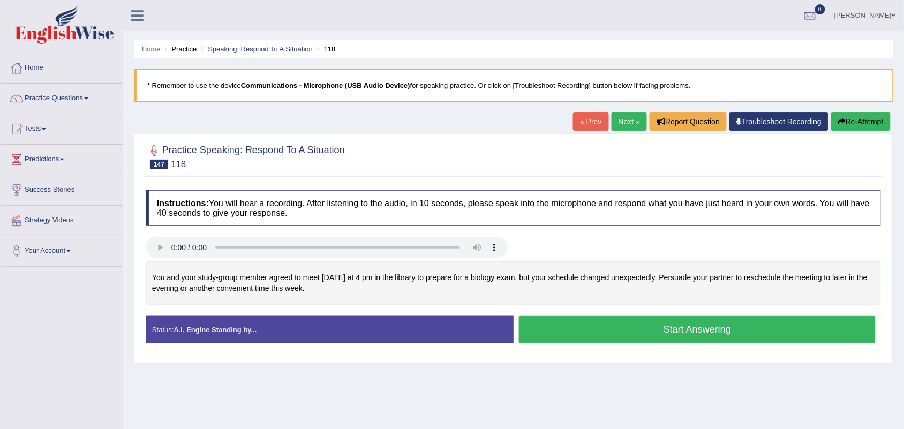
click at [619, 331] on button "Start Answering" at bounding box center [697, 329] width 357 height 27
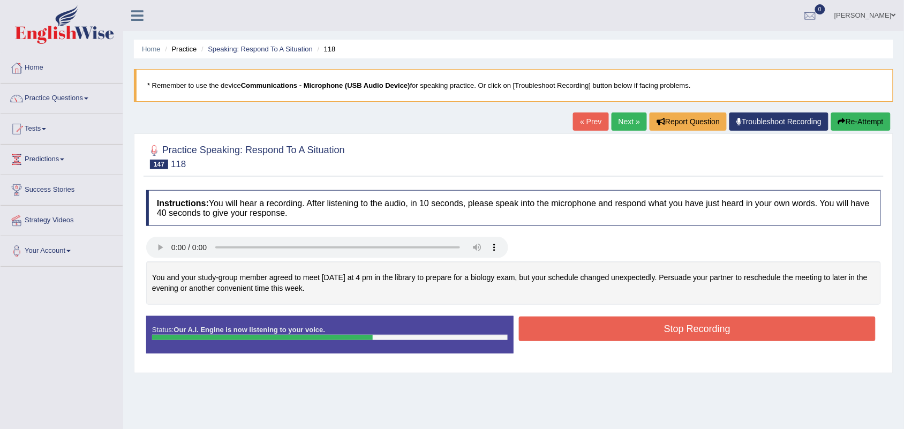
click at [628, 330] on button "Stop Recording" at bounding box center [697, 328] width 357 height 25
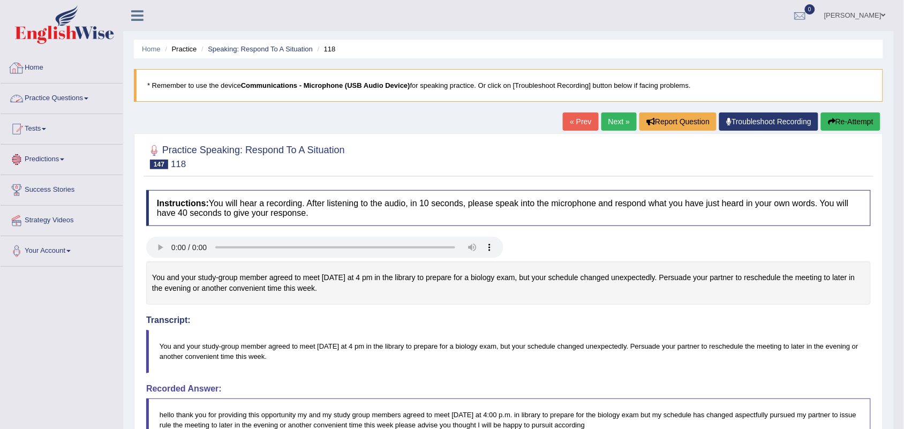
click at [71, 100] on link "Practice Questions" at bounding box center [62, 97] width 122 height 27
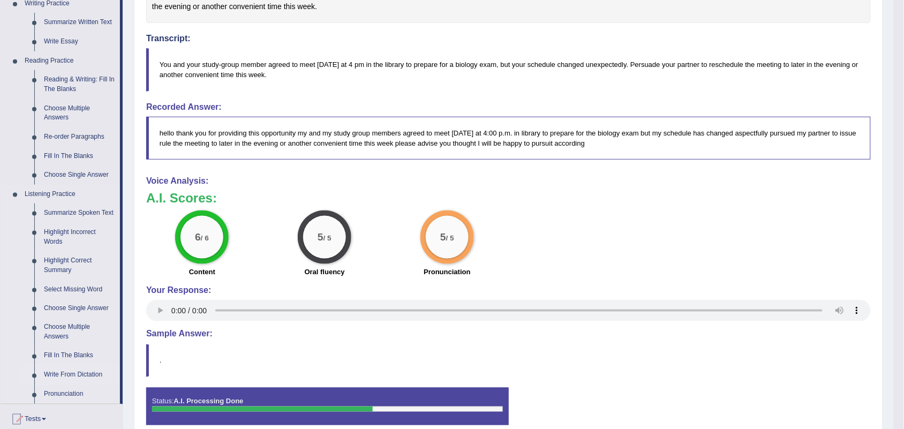
scroll to position [401, 0]
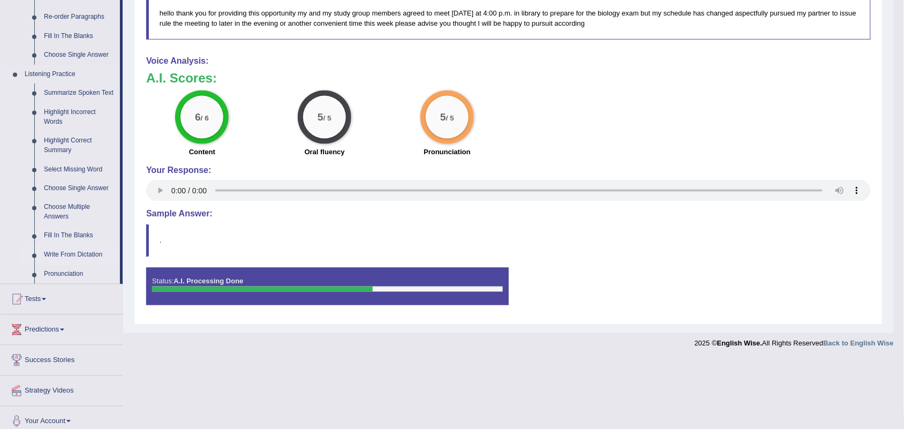
click at [68, 256] on link "Write From Dictation" at bounding box center [79, 255] width 81 height 19
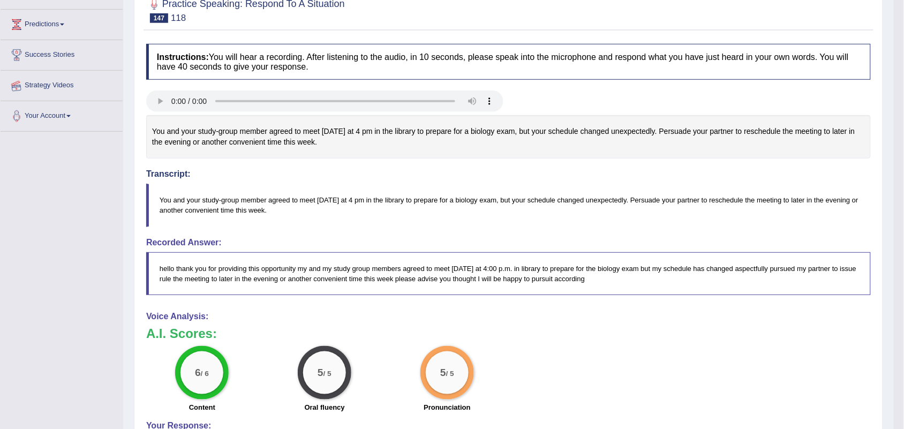
scroll to position [153, 0]
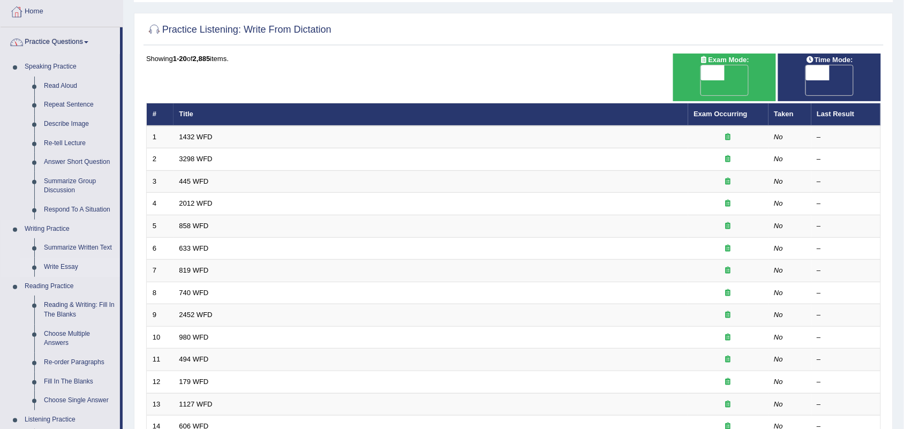
scroll to position [201, 0]
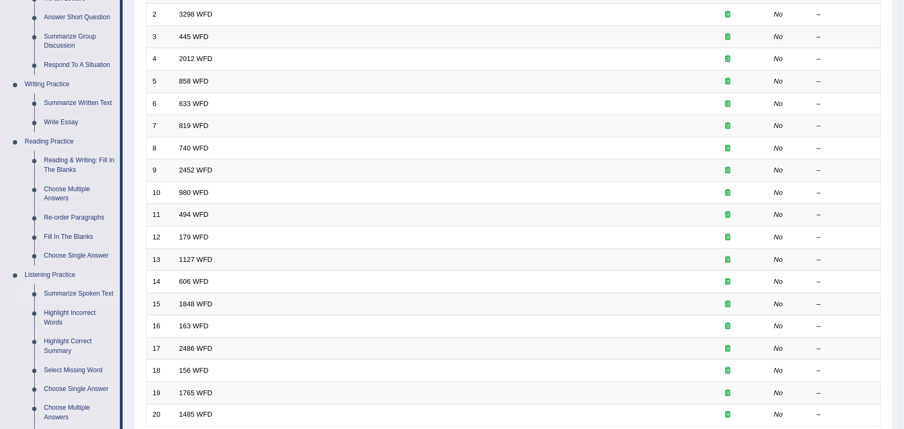
click at [75, 293] on link "Summarize Spoken Text" at bounding box center [79, 293] width 81 height 19
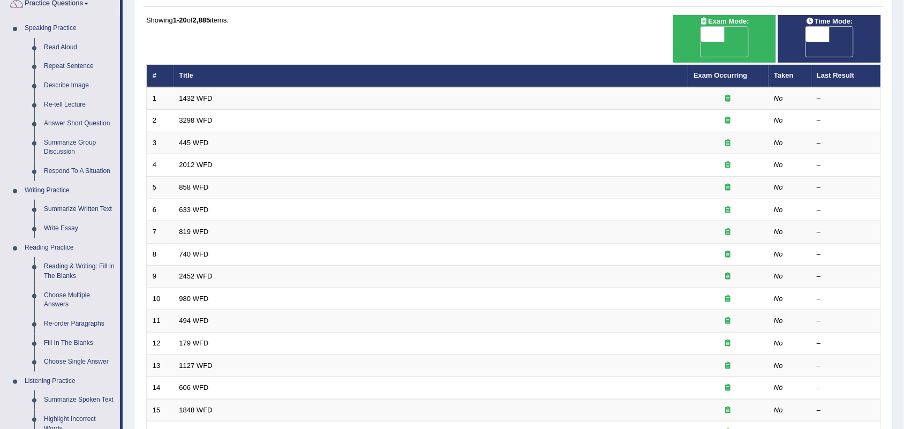
scroll to position [0, 0]
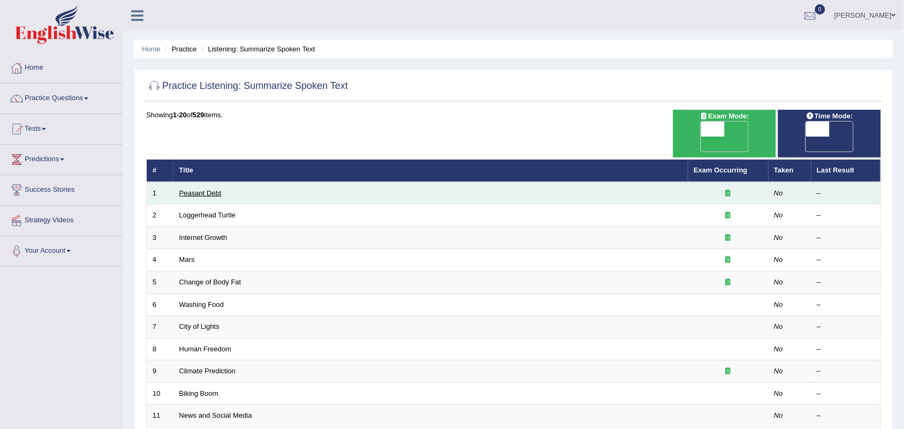
click at [213, 189] on link "Peasant Debt" at bounding box center [200, 193] width 42 height 8
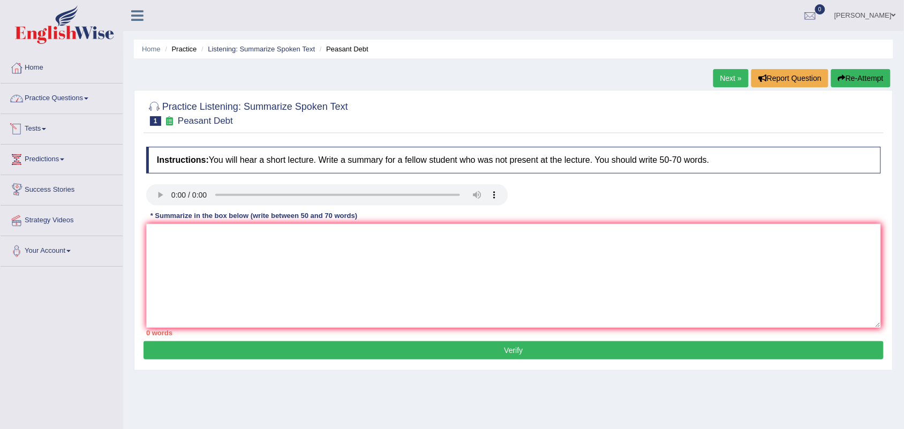
click at [73, 107] on link "Practice Questions" at bounding box center [62, 97] width 122 height 27
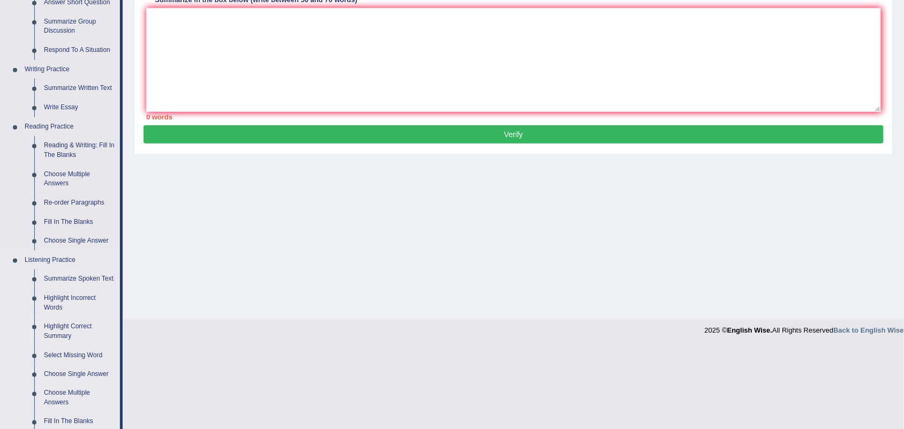
scroll to position [201, 0]
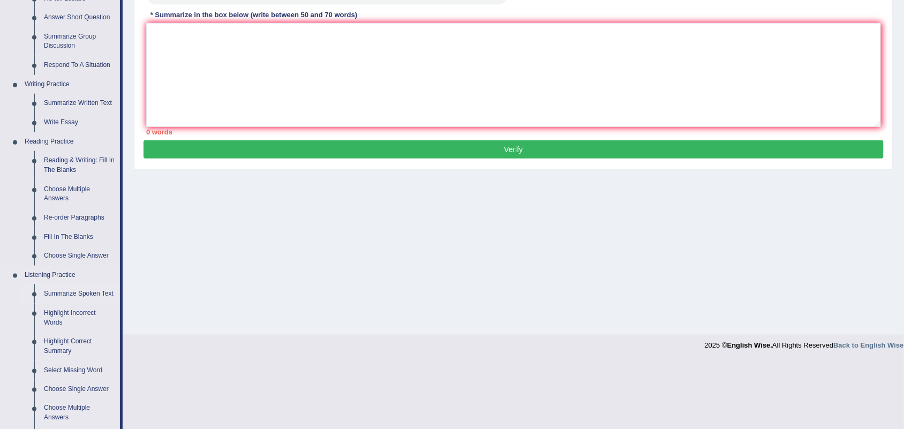
click at [93, 292] on link "Summarize Spoken Text" at bounding box center [79, 293] width 81 height 19
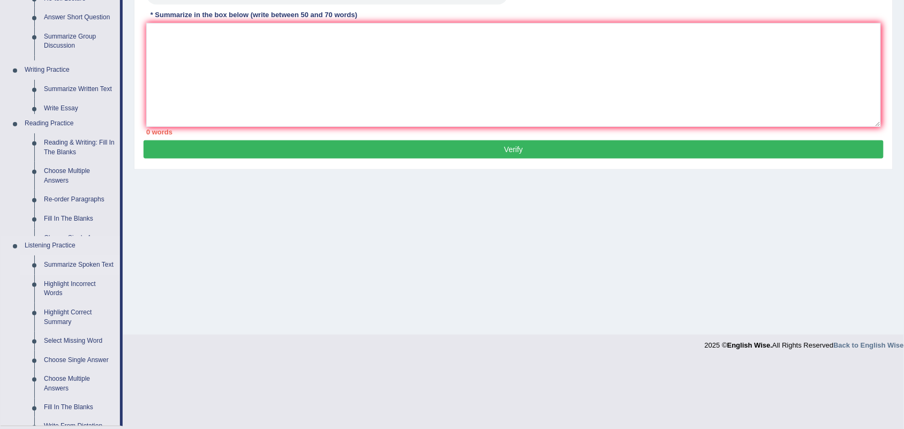
scroll to position [133, 0]
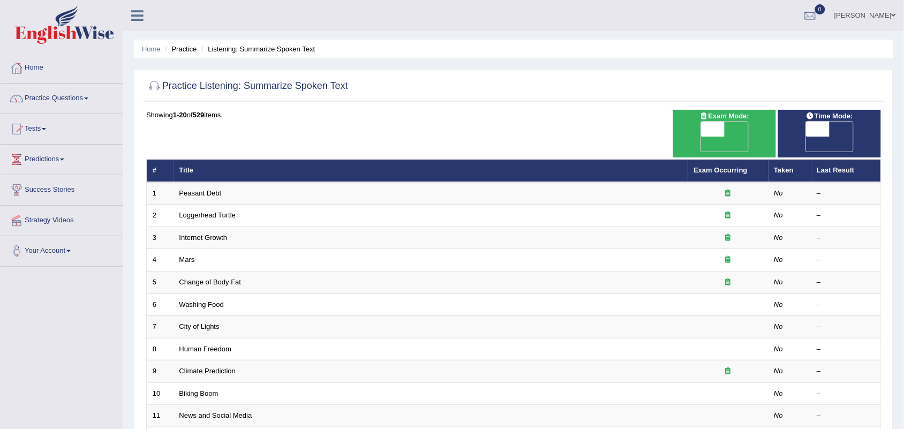
click at [214, 189] on link "Peasant Debt" at bounding box center [200, 193] width 42 height 8
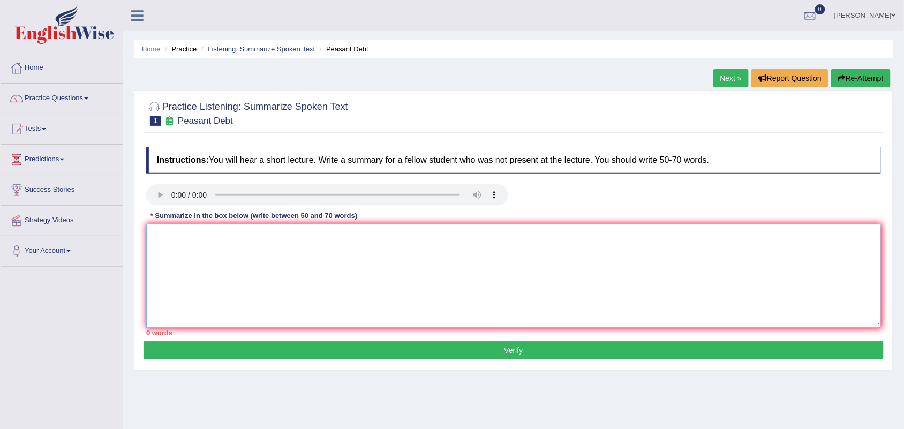
click at [288, 266] on textarea at bounding box center [513, 276] width 734 height 104
drag, startPoint x: 375, startPoint y: 236, endPoint x: 351, endPoint y: 232, distance: 24.4
click at [351, 232] on textarea "A noteworthy point revealed in the lecture was about farmer sucide and seeds. T…" at bounding box center [513, 276] width 734 height 104
click at [530, 236] on textarea "A noteworthy point revealed in the lecture was about farmer and seeds. To elabo…" at bounding box center [513, 276] width 734 height 104
click at [351, 237] on textarea "A noteworthy point revealed in the lecture was about farmer and seeds. To elabo…" at bounding box center [513, 276] width 734 height 104
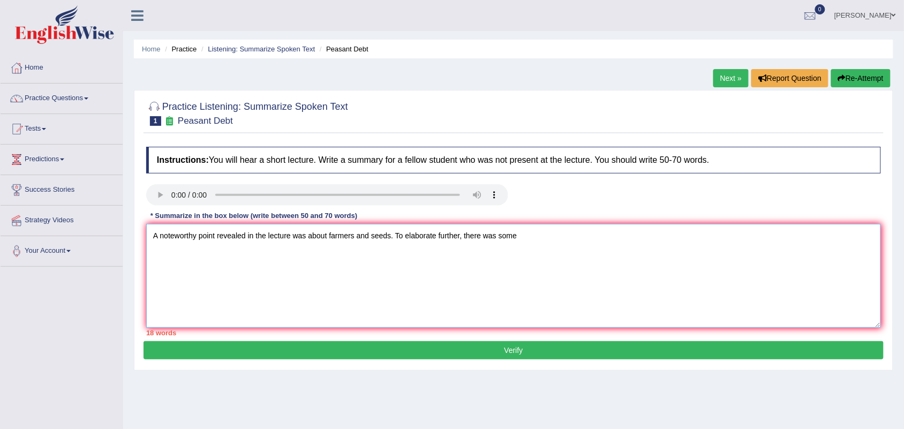
click at [521, 239] on textarea "A noteworthy point revealed in the lecture was about farmers and seeds. To elab…" at bounding box center [513, 276] width 734 height 104
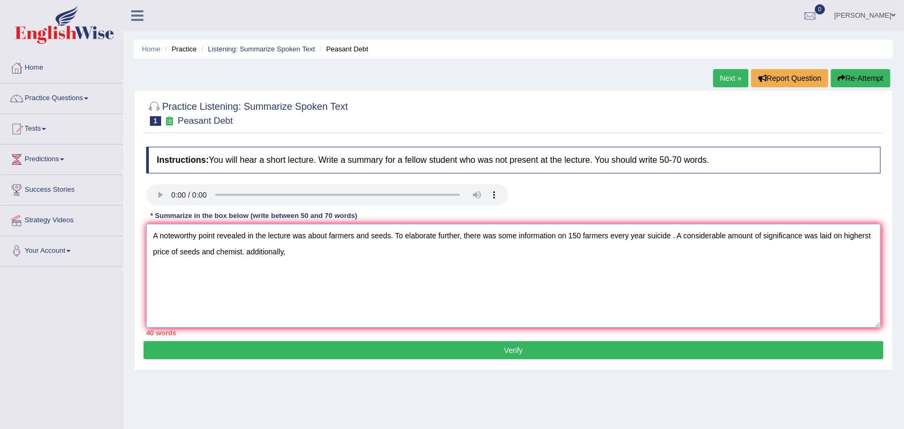
click at [249, 253] on textarea "A noteworthy point revealed in the lecture was about farmers and seeds. To elab…" at bounding box center [513, 276] width 734 height 104
click at [321, 252] on textarea "A noteworthy point revealed in the lecture was about farmers and seeds. To elab…" at bounding box center [513, 276] width 734 height 104
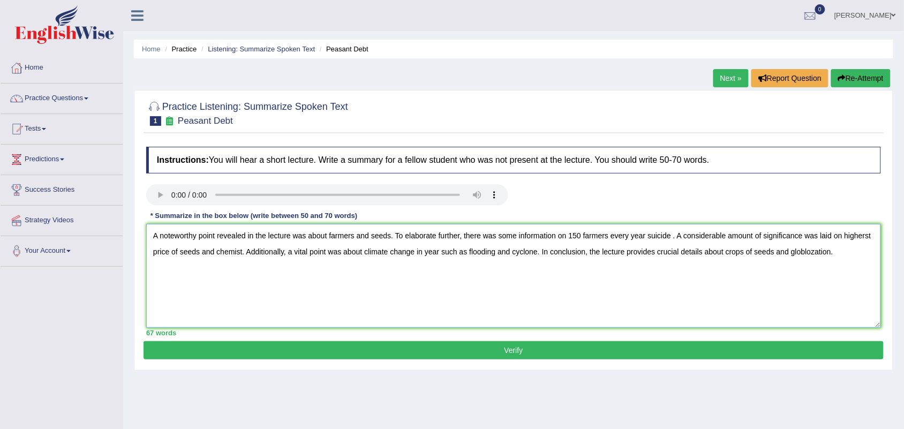
click at [672, 236] on textarea "A noteworthy point revealed in the lecture was about farmers and seeds. To elab…" at bounding box center [513, 276] width 734 height 104
click at [868, 236] on textarea "A noteworthy point revealed in the lecture was about farmers and seeds. To elab…" at bounding box center [513, 276] width 734 height 104
click at [423, 253] on textarea "A noteworthy point revealed in the lecture was about farmers and seeds. To elab…" at bounding box center [513, 276] width 734 height 104
type textarea "A noteworthy point revealed in the lecture was about farmers and seeds. To elab…"
click at [608, 357] on button "Verify" at bounding box center [513, 350] width 740 height 18
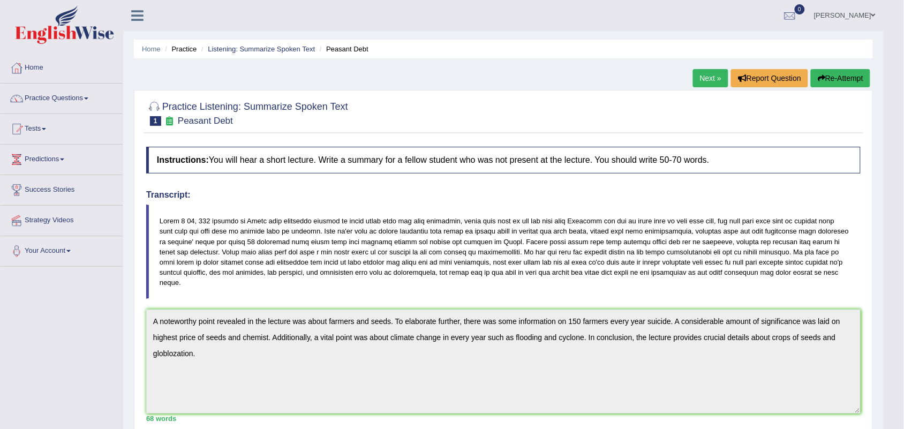
click at [822, 77] on icon "button" at bounding box center [820, 77] width 7 height 7
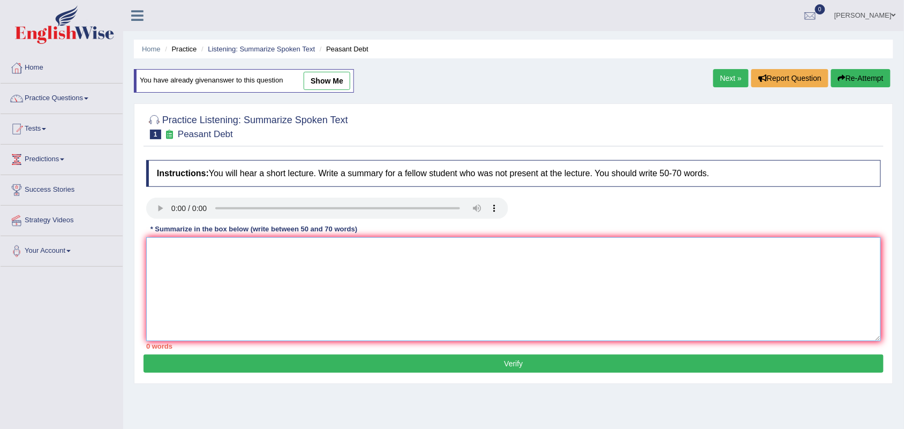
drag, startPoint x: 199, startPoint y: 265, endPoint x: 213, endPoint y: 294, distance: 32.6
click at [213, 294] on textarea at bounding box center [513, 289] width 734 height 104
paste textarea "A noteworthy point revealed in the lecture was about farmers and seeds. To elab…"
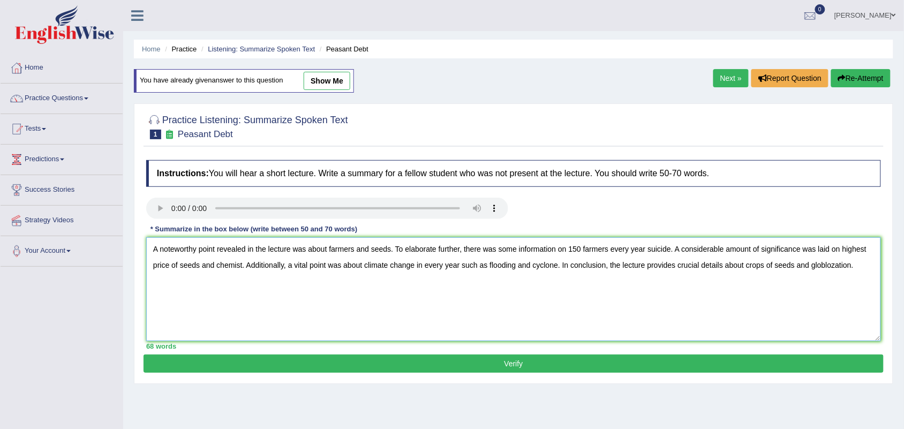
type textarea "A noteworthy point revealed in the lecture was about farmers and seeds. To elab…"
click at [403, 367] on button "Verify" at bounding box center [513, 363] width 740 height 18
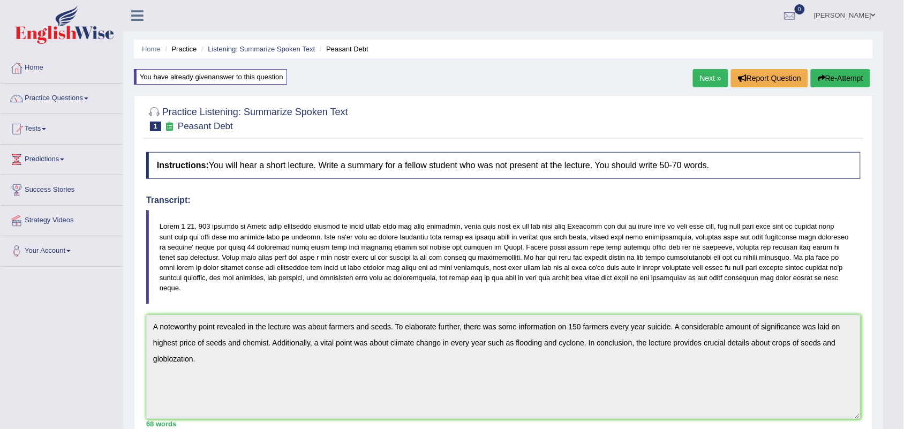
click at [846, 79] on button "Re-Attempt" at bounding box center [839, 78] width 59 height 18
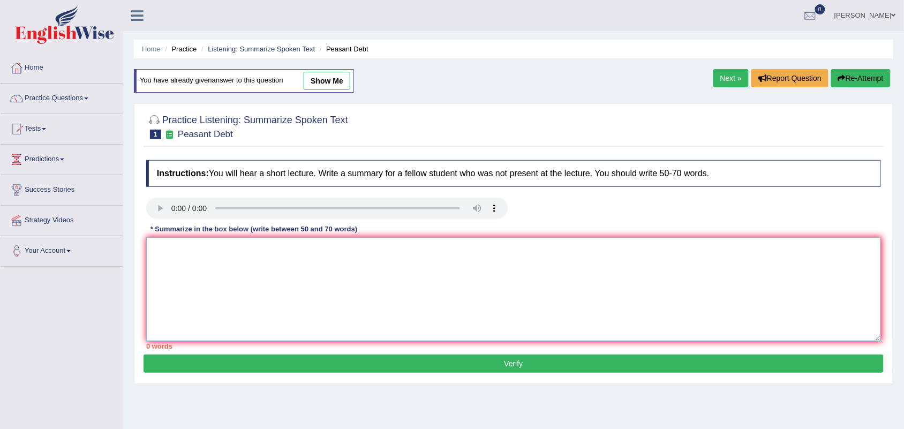
click at [267, 277] on textarea at bounding box center [513, 289] width 734 height 104
paste textarea "A noteworthy point revealed in the lecture was about farmers and seeds. To elab…"
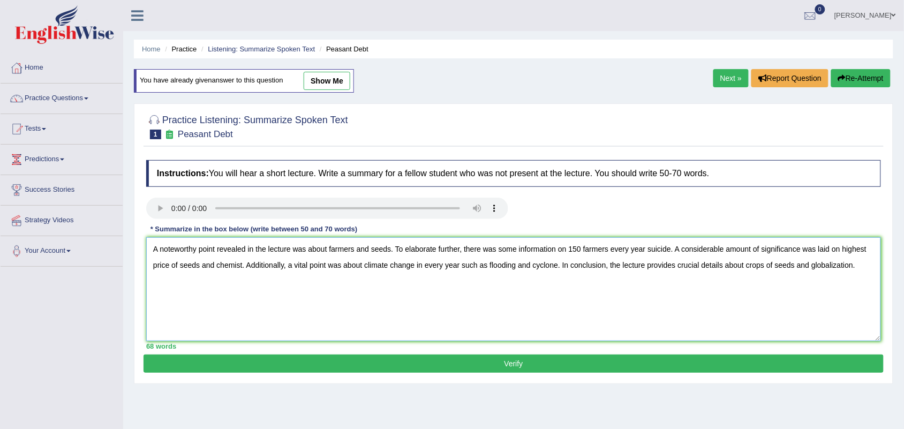
type textarea "A noteworthy point revealed in the lecture was about farmers and seeds. To elab…"
click at [681, 375] on div "Practice Listening: Summarize Spoken Text 1 Peasant Debt Instructions: You will…" at bounding box center [513, 243] width 759 height 280
click at [675, 364] on button "Verify" at bounding box center [513, 363] width 740 height 18
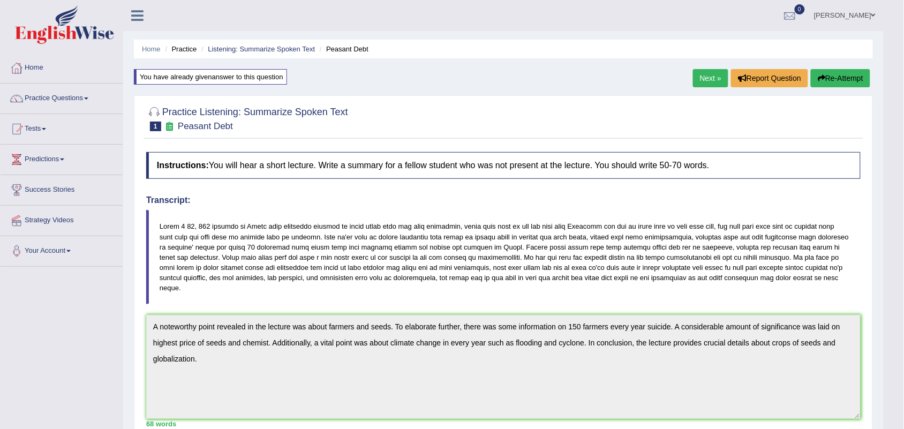
click at [710, 78] on link "Next »" at bounding box center [710, 78] width 35 height 18
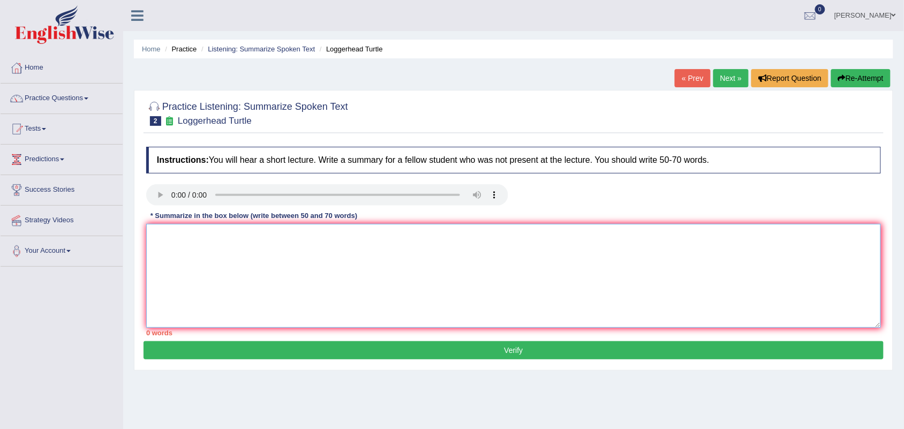
click at [166, 257] on textarea at bounding box center [513, 276] width 734 height 104
paste textarea "A noteworthy point revealed in the lecture was about farmers and seeds. To elab…"
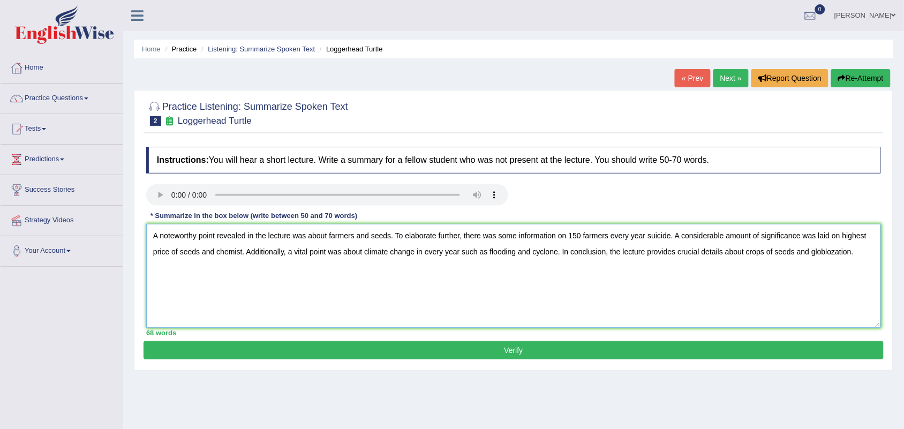
click at [392, 237] on textarea "A noteworthy point revealed in the lecture was about farmers and seeds. To elab…" at bounding box center [513, 276] width 734 height 104
drag, startPoint x: 605, startPoint y: 239, endPoint x: 719, endPoint y: 237, distance: 113.5
click at [719, 237] on textarea "A noteworthy point revealed in the lecture was about Loggerhead Turtle and swim…" at bounding box center [513, 276] width 734 height 104
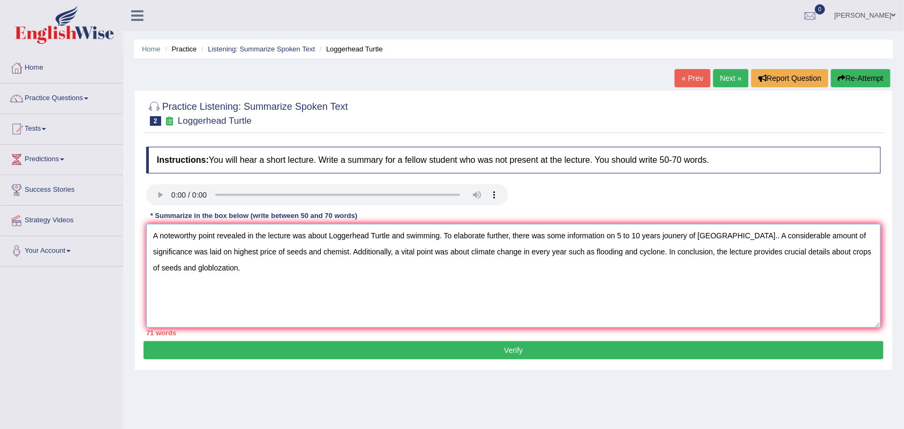
drag, startPoint x: 291, startPoint y: 252, endPoint x: 166, endPoint y: 259, distance: 124.4
click at [166, 259] on textarea "A noteworthy point revealed in the lecture was about Loggerhead Turtle and swim…" at bounding box center [513, 276] width 734 height 104
drag, startPoint x: 662, startPoint y: 252, endPoint x: 470, endPoint y: 249, distance: 192.2
click at [470, 249] on textarea "A noteworthy point revealed in the lecture was about Loggerhead Turtle and swim…" at bounding box center [513, 276] width 734 height 104
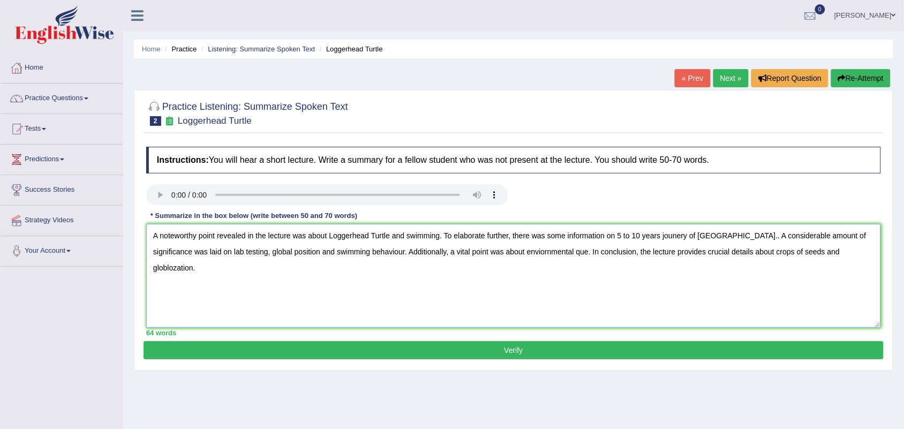
drag, startPoint x: 827, startPoint y: 250, endPoint x: 720, endPoint y: 260, distance: 107.5
click at [720, 260] on textarea "A noteworthy point revealed in the lecture was about Loggerhead Turtle and swim…" at bounding box center [513, 276] width 734 height 104
type textarea "A noteworthy point revealed in the lecture was about Loggerhead Turtle and swim…"
click at [630, 351] on button "Verify" at bounding box center [513, 350] width 740 height 18
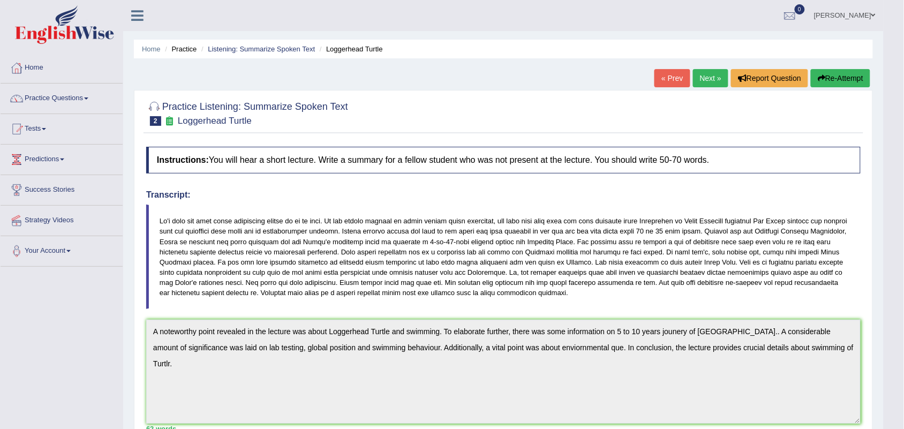
click at [710, 79] on link "Next »" at bounding box center [710, 78] width 35 height 18
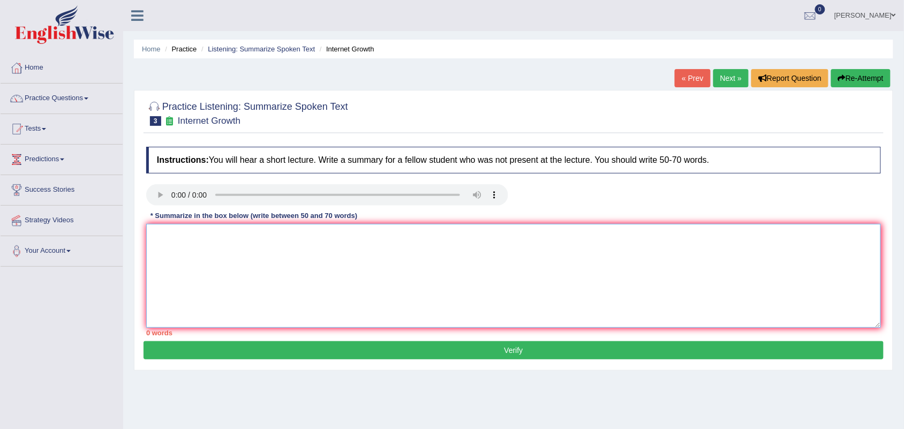
drag, startPoint x: 0, startPoint y: 0, endPoint x: 286, endPoint y: 276, distance: 397.5
click at [286, 276] on textarea at bounding box center [513, 276] width 734 height 104
paste textarea "A noteworthy point revealed in the lecture was about farmers and seeds. To elab…"
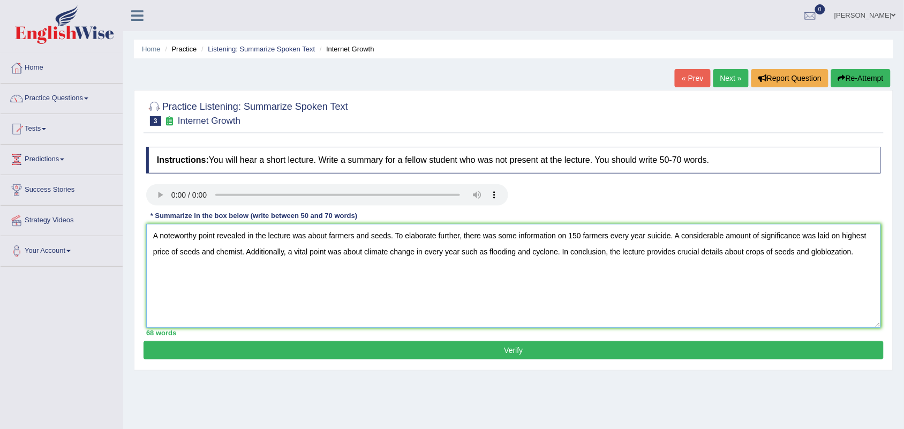
drag, startPoint x: 389, startPoint y: 236, endPoint x: 330, endPoint y: 237, distance: 59.4
click at [330, 237] on textarea "A noteworthy point revealed in the lecture was about farmers and seeds. To elab…" at bounding box center [513, 276] width 734 height 104
click at [376, 282] on textarea "A noteworthy point revealed in the lecture was about internet. To elaborate fur…" at bounding box center [513, 276] width 734 height 104
drag, startPoint x: 529, startPoint y: 237, endPoint x: 635, endPoint y: 239, distance: 106.0
click at [635, 239] on textarea "A noteworthy point revealed in the lecture was about internet. To elaborate fur…" at bounding box center [513, 276] width 734 height 104
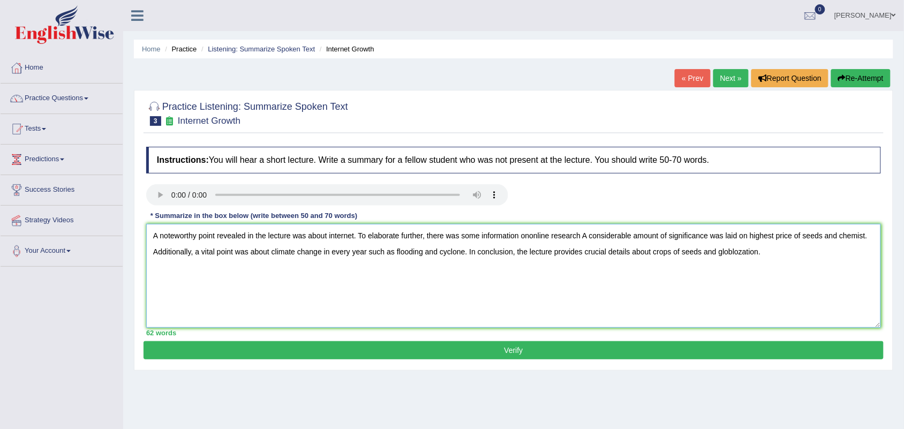
click at [528, 237] on textarea "A noteworthy point revealed in the lecture was about internet. To elaborate fur…" at bounding box center [513, 276] width 734 height 104
click at [593, 233] on textarea "A noteworthy point revealed in the lecture was about internet. To elaborate fur…" at bounding box center [513, 276] width 734 height 104
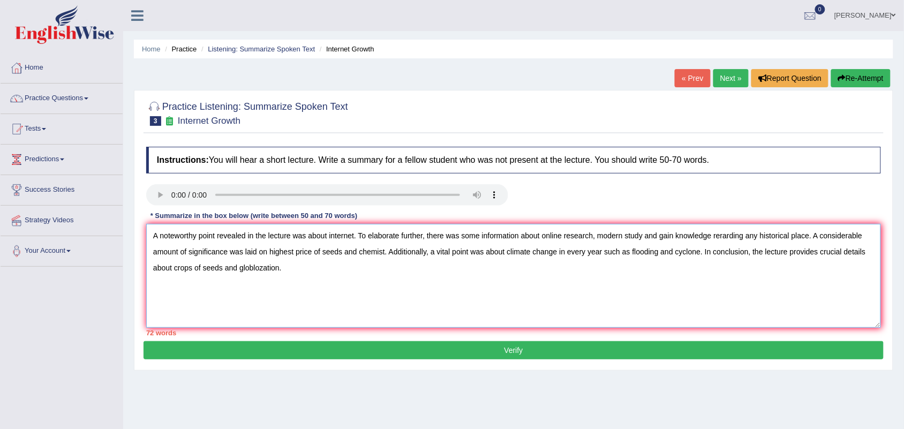
drag, startPoint x: 270, startPoint y: 250, endPoint x: 384, endPoint y: 257, distance: 114.3
click at [384, 257] on textarea "A noteworthy point revealed in the lecture was about internet. To elaborate fur…" at bounding box center [513, 276] width 734 height 104
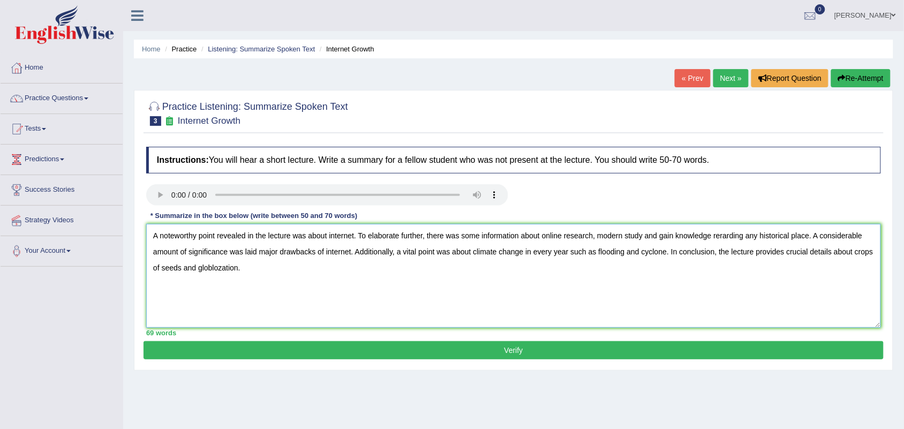
drag, startPoint x: 667, startPoint y: 253, endPoint x: 589, endPoint y: 261, distance: 78.6
click at [589, 261] on textarea "A noteworthy point revealed in the lecture was about internet. To elaborate fur…" at bounding box center [513, 276] width 734 height 104
click at [618, 297] on textarea "A noteworthy point revealed in the lecture was about internet. To elaborate fur…" at bounding box center [513, 276] width 734 height 104
drag, startPoint x: 665, startPoint y: 252, endPoint x: 598, endPoint y: 261, distance: 67.0
click at [598, 261] on textarea "A noteworthy point revealed in the lecture was about internet. To elaborate fur…" at bounding box center [513, 276] width 734 height 104
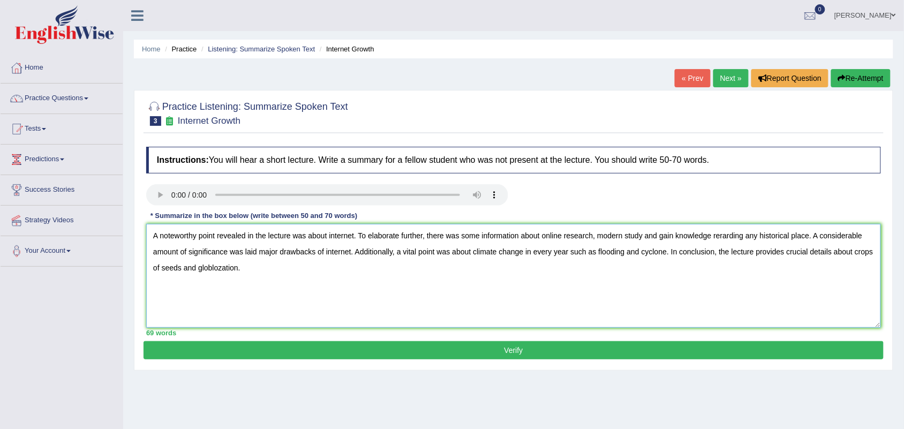
click at [628, 271] on textarea "A noteworthy point revealed in the lecture was about internet. To elaborate fur…" at bounding box center [513, 276] width 734 height 104
drag, startPoint x: 665, startPoint y: 253, endPoint x: 472, endPoint y: 256, distance: 193.3
click at [472, 256] on textarea "A noteworthy point revealed in the lecture was about internet. To elaborate fur…" at bounding box center [513, 276] width 734 height 104
drag, startPoint x: 832, startPoint y: 255, endPoint x: 775, endPoint y: 266, distance: 58.8
click at [775, 266] on textarea "A noteworthy point revealed in the lecture was about internet. To elaborate fur…" at bounding box center [513, 276] width 734 height 104
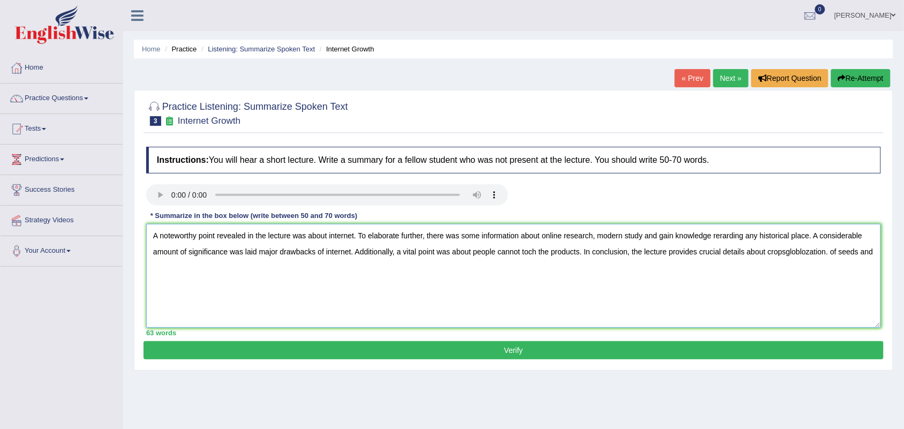
drag, startPoint x: 767, startPoint y: 252, endPoint x: 878, endPoint y: 249, distance: 111.9
click at [878, 249] on textarea "A noteworthy point revealed in the lecture was about internet. To elaborate fur…" at bounding box center [513, 276] width 734 height 104
click at [528, 252] on textarea "A noteworthy point revealed in the lecture was about internet. To elaborate fur…" at bounding box center [513, 276] width 734 height 104
click at [791, 256] on textarea "A noteworthy point revealed in the lecture was about internet. To elaborate fur…" at bounding box center [513, 276] width 734 height 104
type textarea "A noteworthy point revealed in the lecture was about internet. To elaborate fur…"
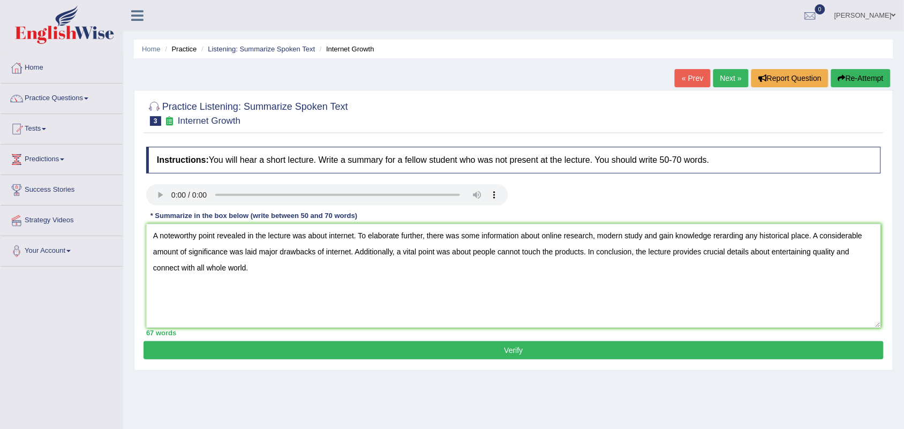
click at [384, 354] on button "Verify" at bounding box center [513, 350] width 740 height 18
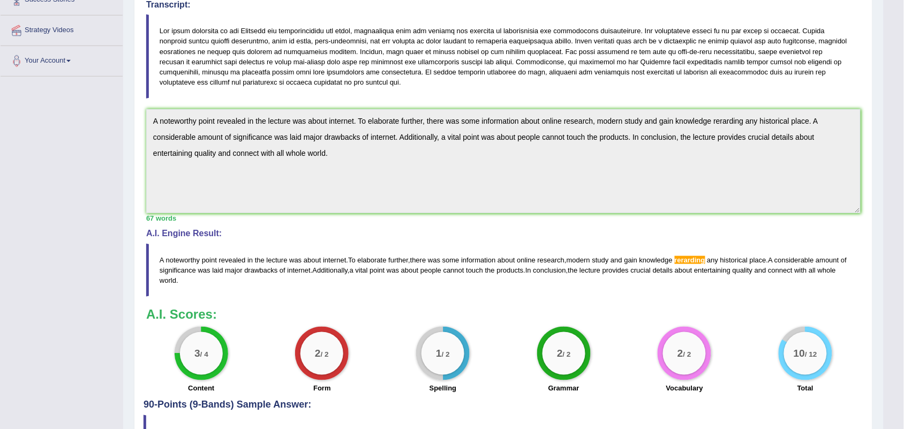
scroll to position [262, 0]
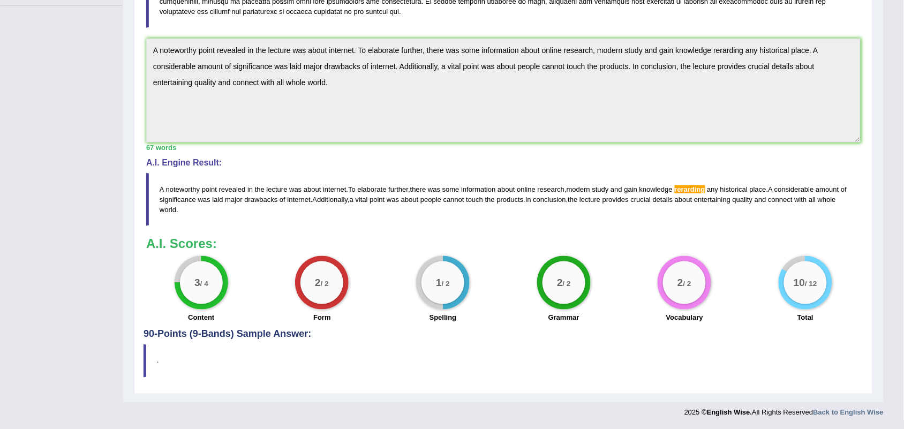
drag, startPoint x: 709, startPoint y: 189, endPoint x: 691, endPoint y: 189, distance: 18.2
click at [691, 189] on span "rerarding" at bounding box center [689, 189] width 31 height 8
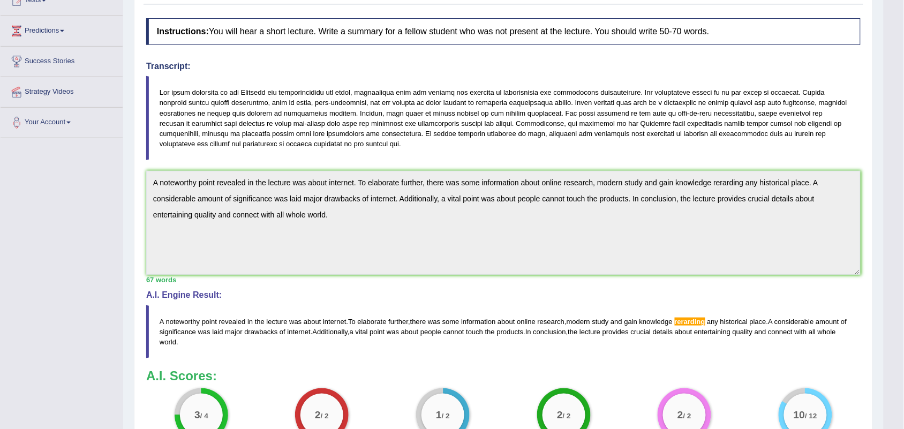
scroll to position [0, 0]
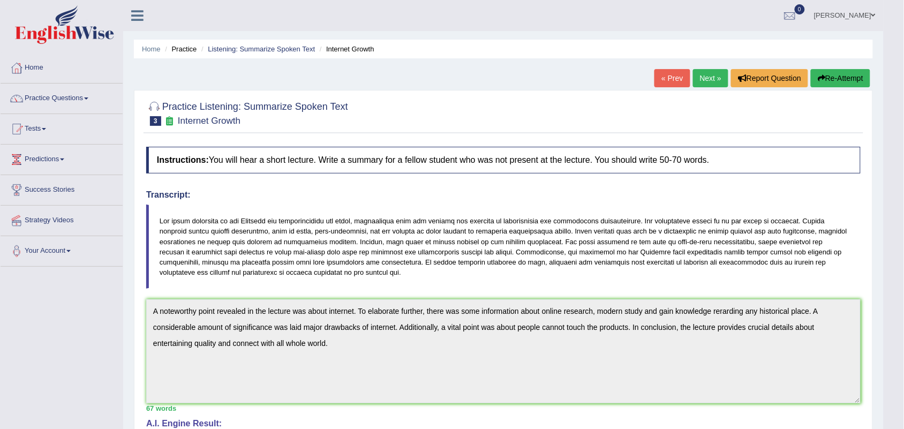
click at [843, 81] on button "Re-Attempt" at bounding box center [839, 78] width 59 height 18
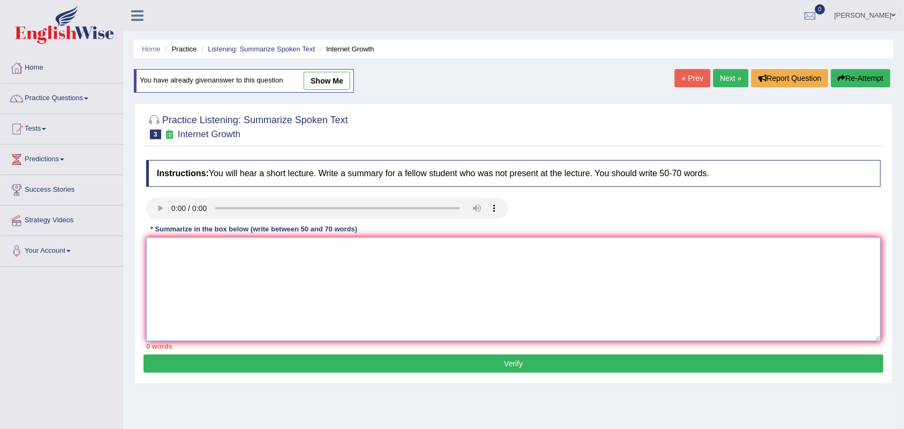
click at [683, 292] on textarea at bounding box center [513, 289] width 734 height 104
paste textarea "A noteworthy point revealed in the lecture was about internet. To elaborate fur…"
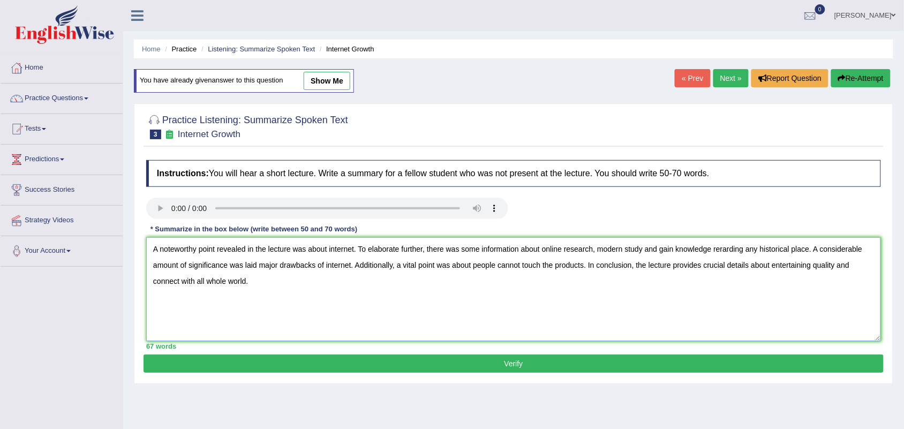
drag, startPoint x: 743, startPoint y: 248, endPoint x: 715, endPoint y: 248, distance: 28.4
click at [715, 248] on textarea "A noteworthy point revealed in the lecture was about internet. To elaborate fur…" at bounding box center [513, 289] width 734 height 104
type textarea "A noteworthy point revealed in the lecture was about internet. To elaborate fur…"
click at [616, 372] on button "Verify" at bounding box center [513, 363] width 740 height 18
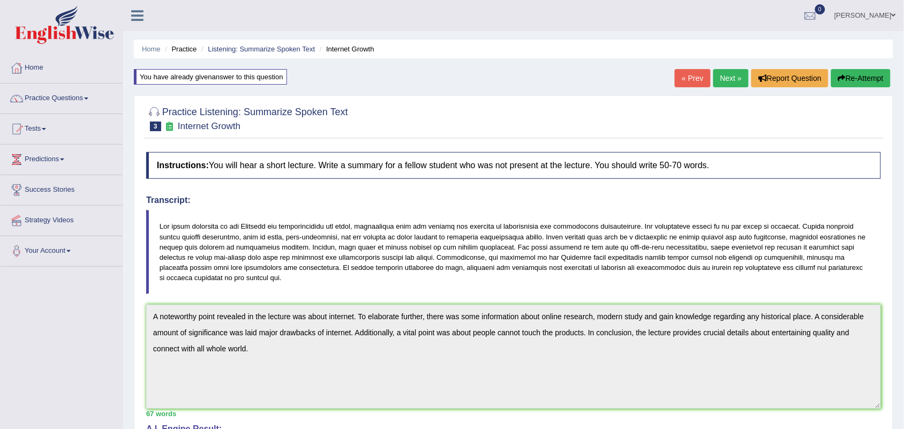
click at [733, 79] on link "Next »" at bounding box center [730, 78] width 35 height 18
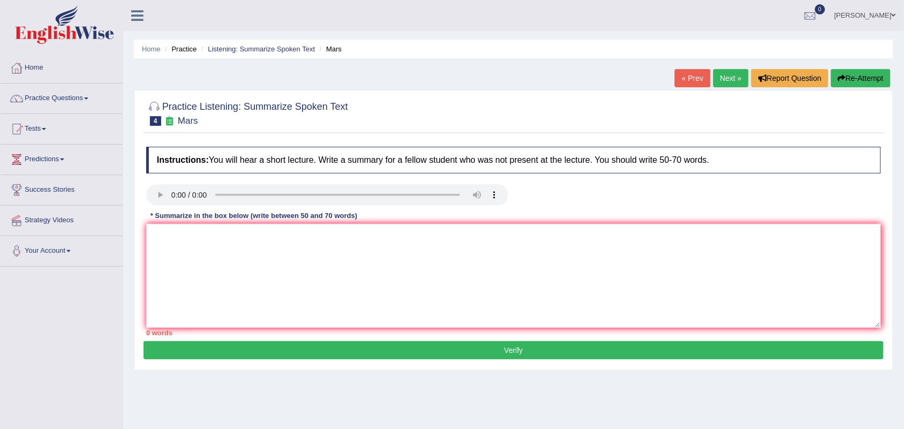
click at [866, 79] on button "Re-Attempt" at bounding box center [860, 78] width 59 height 18
click at [395, 255] on textarea at bounding box center [513, 276] width 734 height 104
paste textarea "A noteworthy point revealed in the lecture was about internet. To elaborate fur…"
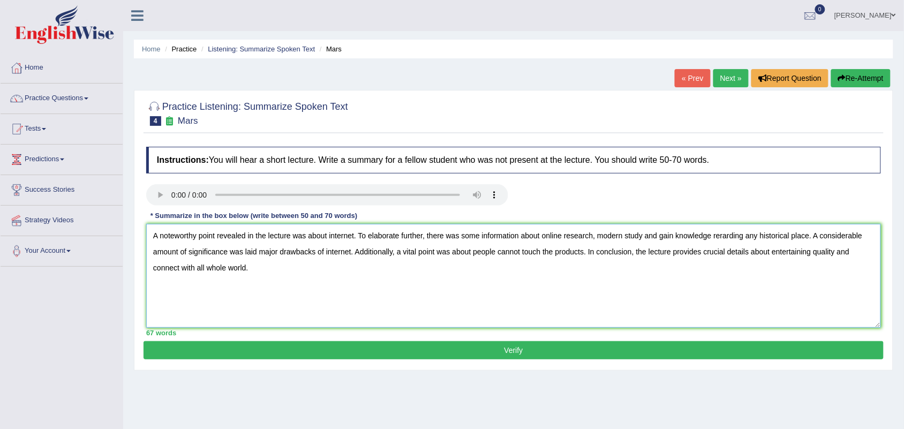
drag, startPoint x: 355, startPoint y: 239, endPoint x: 328, endPoint y: 239, distance: 26.8
click at [328, 239] on textarea "A noteworthy point revealed in the lecture was about internet. To elaborate fur…" at bounding box center [513, 276] width 734 height 104
drag, startPoint x: 540, startPoint y: 239, endPoint x: 808, endPoint y: 233, distance: 268.8
click at [808, 233] on textarea "A noteworthy point revealed in the lecture was about plannet. To elaborate furt…" at bounding box center [513, 276] width 734 height 104
drag, startPoint x: 788, startPoint y: 234, endPoint x: 871, endPoint y: 231, distance: 83.1
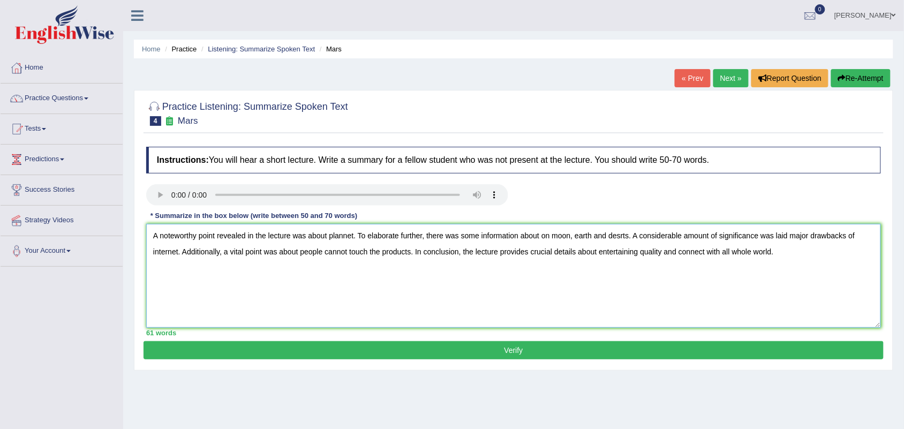
click at [871, 231] on textarea "A noteworthy point revealed in the lecture was about plannet. To elaborate furt…" at bounding box center [513, 276] width 734 height 104
drag, startPoint x: 178, startPoint y: 251, endPoint x: 134, endPoint y: 251, distance: 43.9
click at [134, 251] on div "Practice Listening: Summarize Spoken Text 4 Mars Instructions: You will hear a …" at bounding box center [513, 230] width 759 height 280
drag, startPoint x: 788, startPoint y: 237, endPoint x: 913, endPoint y: 232, distance: 125.4
click at [903, 232] on html "Toggle navigation Home Practice Questions Speaking Practice Read Aloud Repeat S…" at bounding box center [452, 214] width 904 height 429
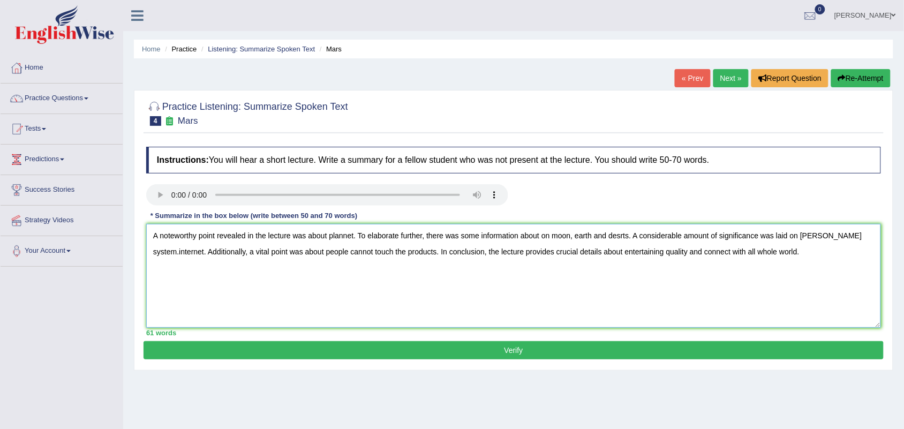
click at [874, 237] on textarea "A noteworthy point revealed in the lecture was about plannet. To elaborate furt…" at bounding box center [513, 276] width 734 height 104
drag, startPoint x: 381, startPoint y: 250, endPoint x: 272, endPoint y: 257, distance: 109.4
click at [272, 257] on textarea "A noteworthy point revealed in the lecture was about plannet. To elaborate furt…" at bounding box center [513, 276] width 734 height 104
drag, startPoint x: 704, startPoint y: 252, endPoint x: 876, endPoint y: 249, distance: 171.9
click at [876, 249] on textarea "A noteworthy point revealed in the lecture was about plannet. To elaborate furt…" at bounding box center [513, 276] width 734 height 104
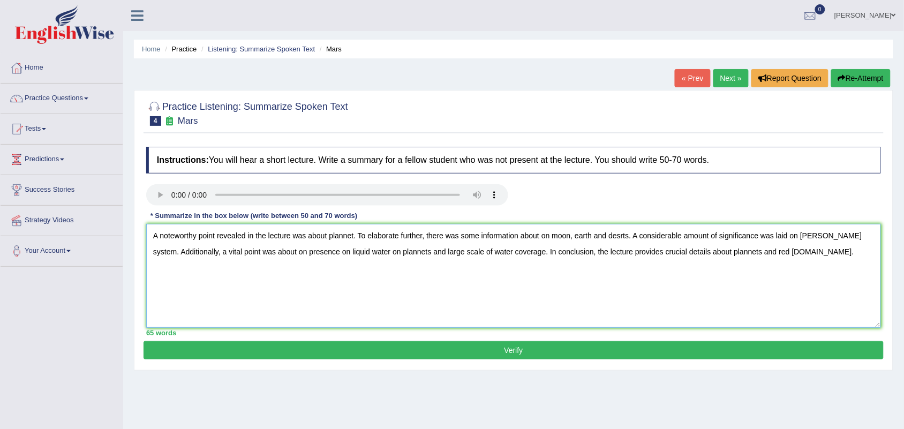
drag, startPoint x: 820, startPoint y: 253, endPoint x: 793, endPoint y: 260, distance: 27.5
click at [793, 260] on textarea "A noteworthy point revealed in the lecture was about plannet. To elaborate furt…" at bounding box center [513, 276] width 734 height 104
type textarea "A noteworthy point revealed in the lecture was about plannet. To elaborate furt…"
click at [665, 351] on button "Verify" at bounding box center [513, 350] width 740 height 18
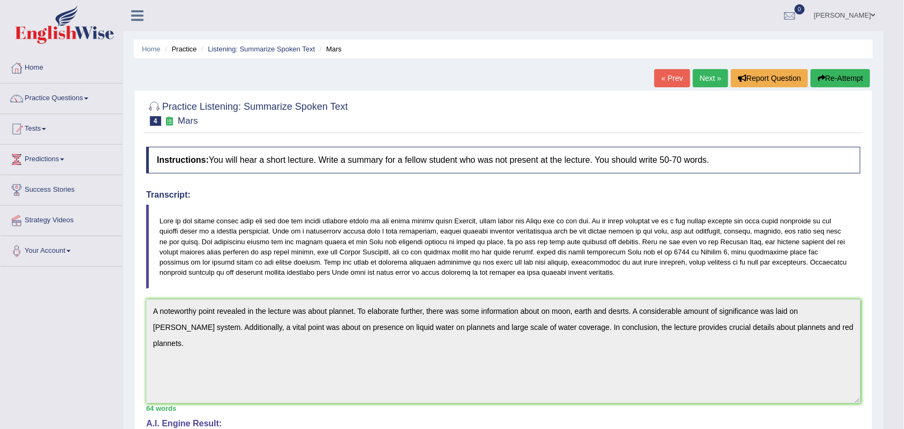
click at [838, 76] on button "Re-Attempt" at bounding box center [839, 78] width 59 height 18
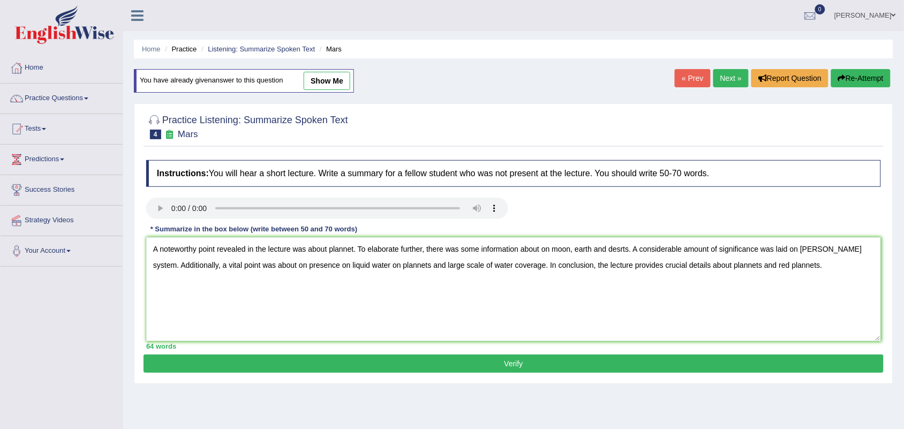
click at [352, 251] on textarea "A noteworthy point revealed in the lecture was about plannet. To elaborate furt…" at bounding box center [513, 289] width 734 height 104
click at [352, 252] on textarea "A noteworthy point revealed in the lecture was about plannet. To elaborate furt…" at bounding box center [513, 289] width 734 height 104
drag, startPoint x: 352, startPoint y: 252, endPoint x: 355, endPoint y: 246, distance: 6.0
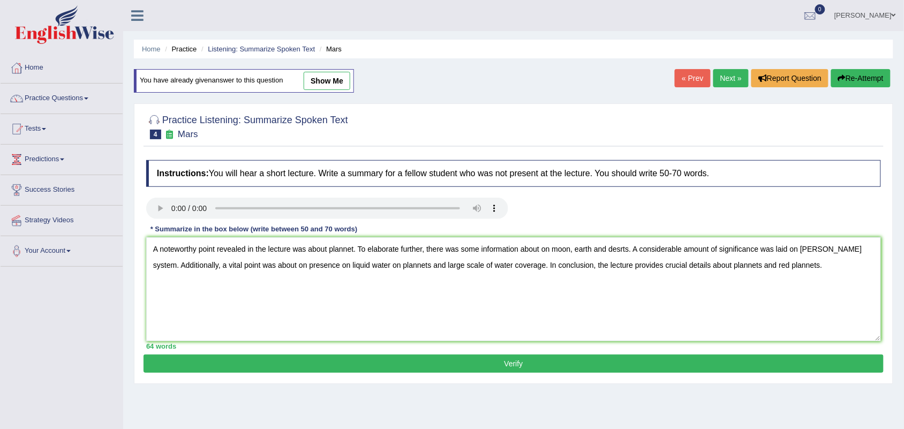
click at [354, 247] on textarea "A noteworthy point revealed in the lecture was about plannet. To elaborate furt…" at bounding box center [513, 289] width 734 height 104
click at [617, 253] on textarea "A noteworthy point revealed in the lecture was about planets. To elaborate furt…" at bounding box center [513, 289] width 734 height 104
click at [620, 249] on textarea "A noteworthy point revealed in the lecture was about planets. To elaborate furt…" at bounding box center [513, 289] width 734 height 104
drag, startPoint x: 404, startPoint y: 268, endPoint x: 375, endPoint y: 271, distance: 29.1
click at [375, 271] on textarea "A noteworthy point revealed in the lecture was about planets. To elaborate furt…" at bounding box center [513, 289] width 734 height 104
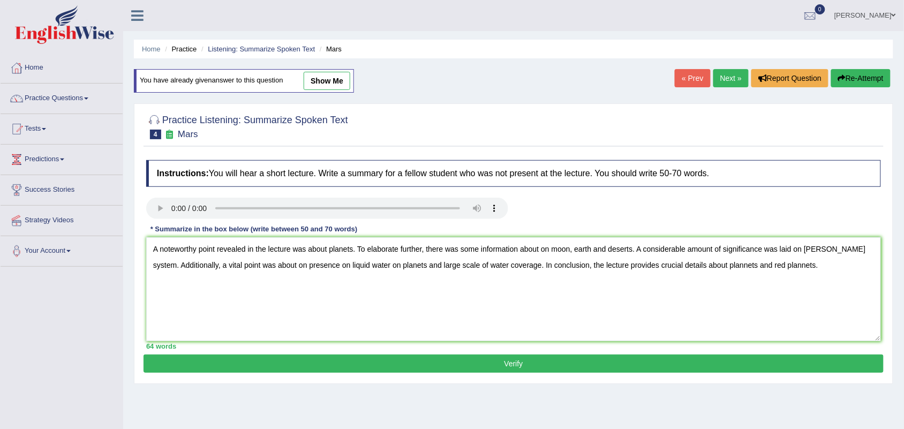
click at [725, 268] on textarea "A noteworthy point revealed in the lecture was about planets. To elaborate furt…" at bounding box center [513, 289] width 734 height 104
drag, startPoint x: 788, startPoint y: 266, endPoint x: 707, endPoint y: 274, distance: 81.8
click at [707, 274] on textarea "A noteworthy point revealed in the lecture was about planets. To elaborate furt…" at bounding box center [513, 289] width 734 height 104
type textarea "A noteworthy point revealed in the lecture was about planets. To elaborate furt…"
click at [702, 358] on button "Verify" at bounding box center [513, 363] width 740 height 18
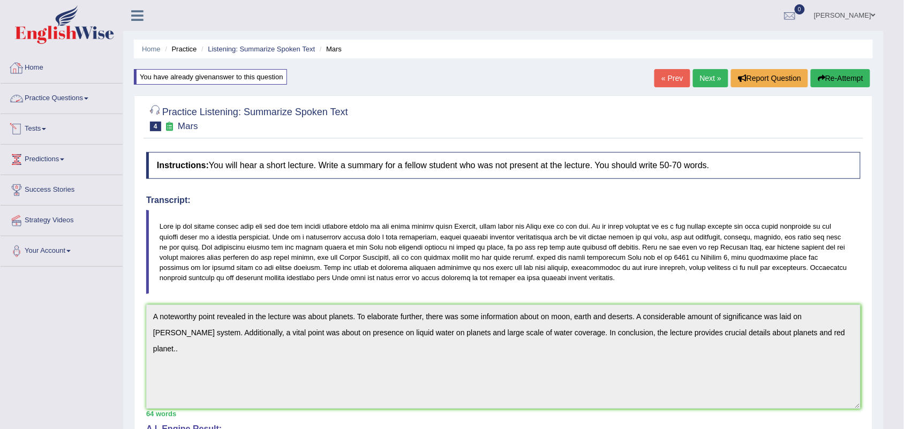
click at [86, 100] on link "Practice Questions" at bounding box center [62, 97] width 122 height 27
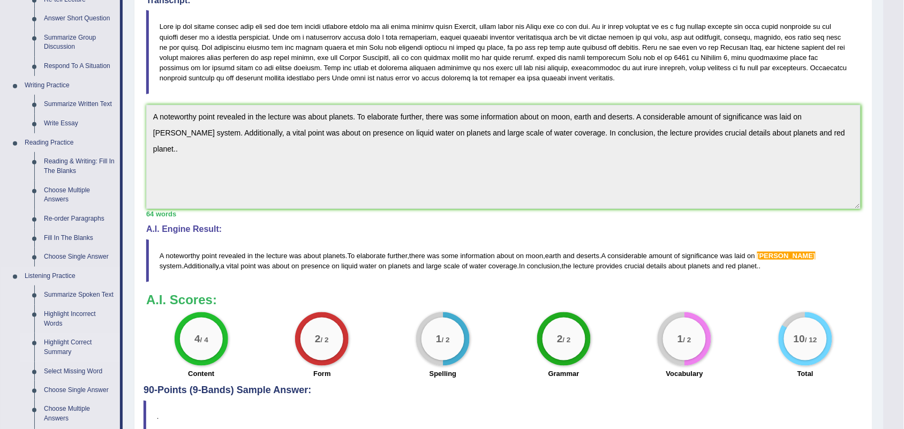
scroll to position [201, 0]
click at [82, 314] on link "Highlight Incorrect Words" at bounding box center [79, 318] width 81 height 28
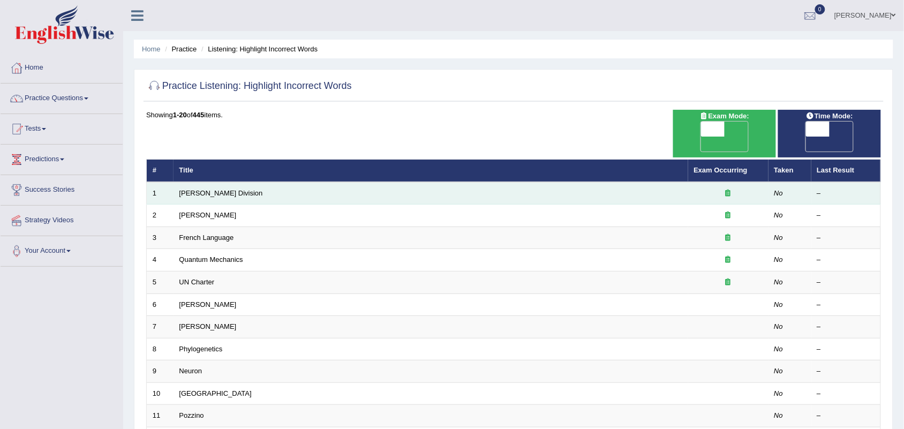
click at [200, 182] on td "[PERSON_NAME] Division" at bounding box center [430, 193] width 514 height 22
click at [204, 189] on link "[PERSON_NAME] Division" at bounding box center [221, 193] width 84 height 8
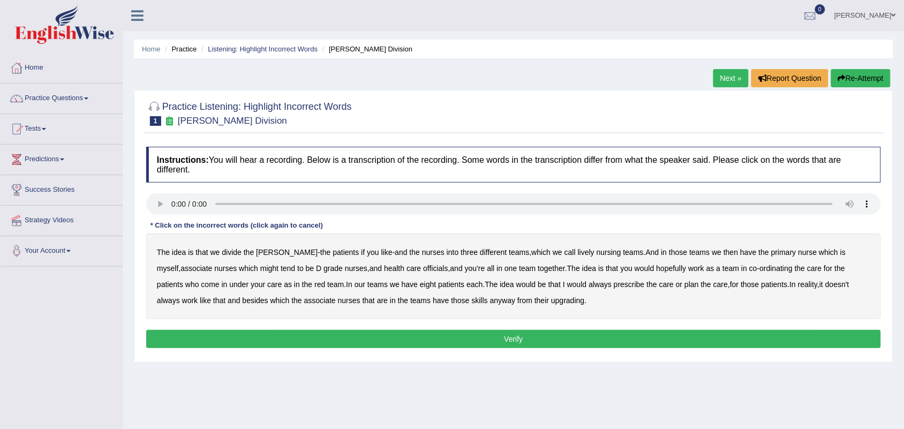
drag, startPoint x: 269, startPoint y: 249, endPoint x: 260, endPoint y: 254, distance: 10.1
click at [260, 254] on b "ward" at bounding box center [287, 252] width 62 height 9
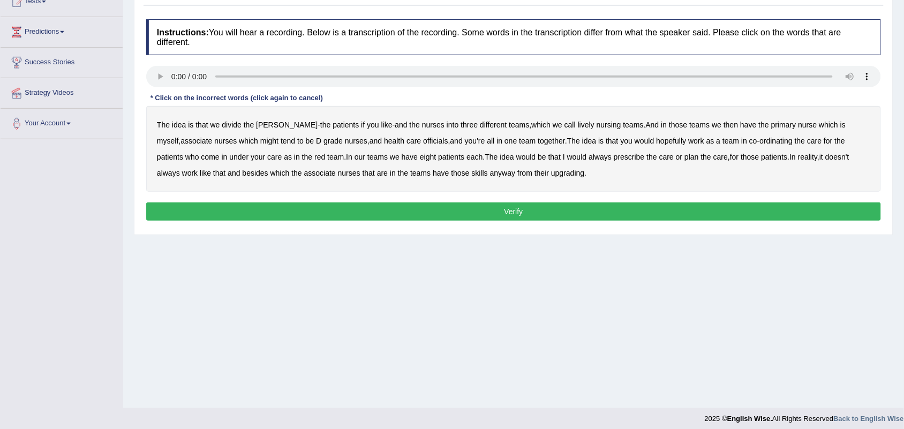
scroll to position [133, 0]
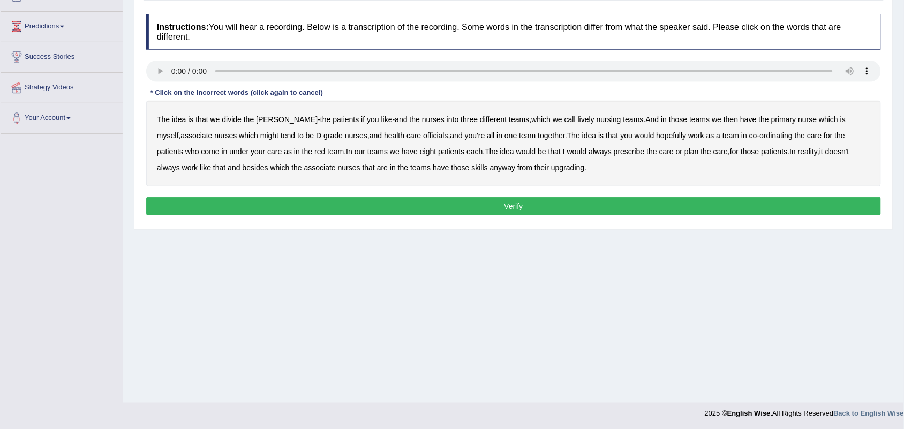
click at [332, 119] on b "patients" at bounding box center [345, 119] width 26 height 9
click at [355, 119] on div "The idea is that we divide the ward - the patients if you like - and the nurses…" at bounding box center [513, 144] width 734 height 86
click at [395, 119] on b "and" at bounding box center [401, 119] width 12 height 9
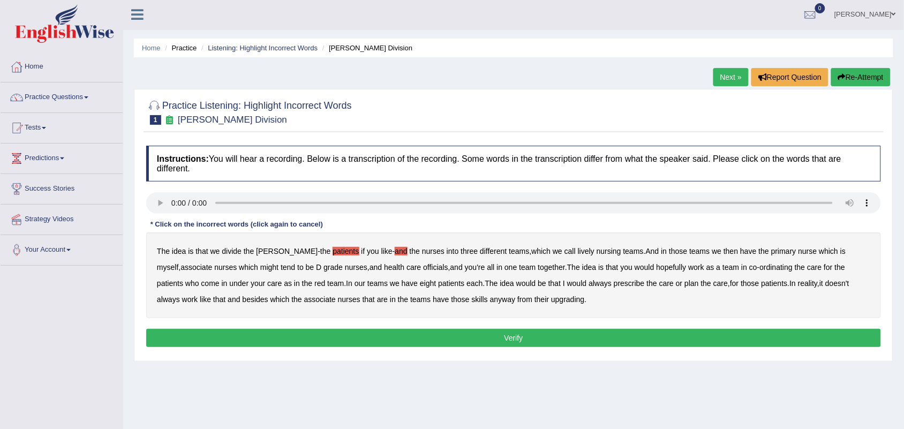
scroll to position [0, 0]
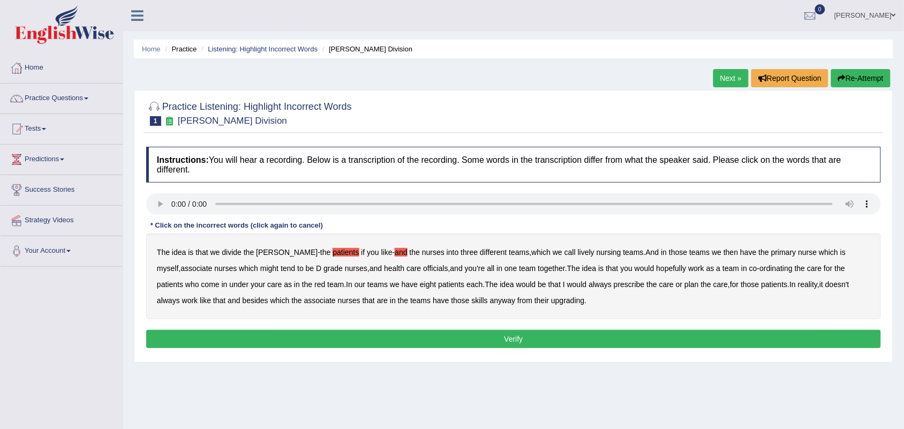
click at [731, 80] on link "Next »" at bounding box center [730, 78] width 35 height 18
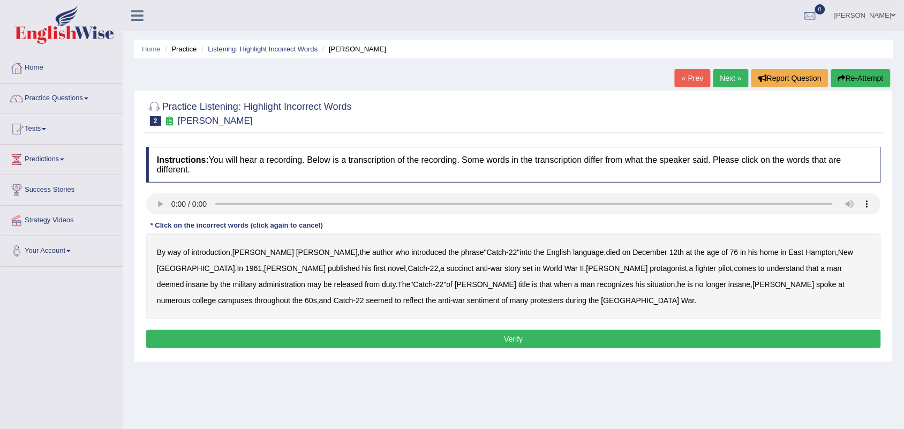
click at [681, 84] on link "« Prev" at bounding box center [691, 78] width 35 height 18
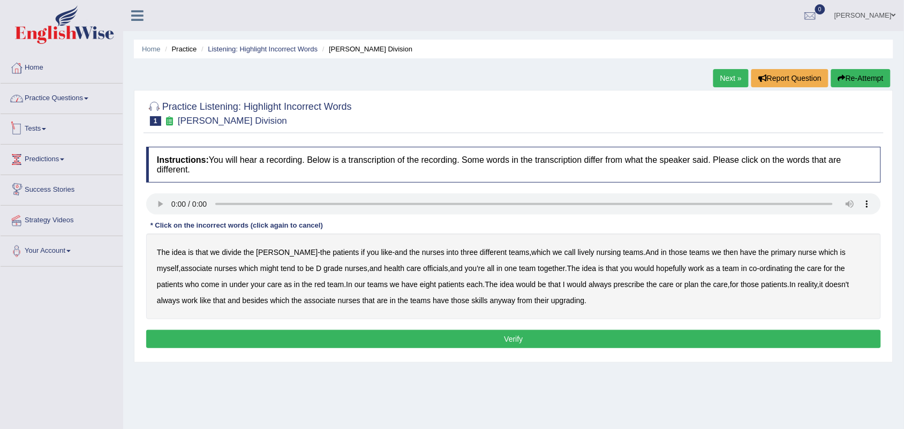
click at [54, 102] on link "Practice Questions" at bounding box center [62, 97] width 122 height 27
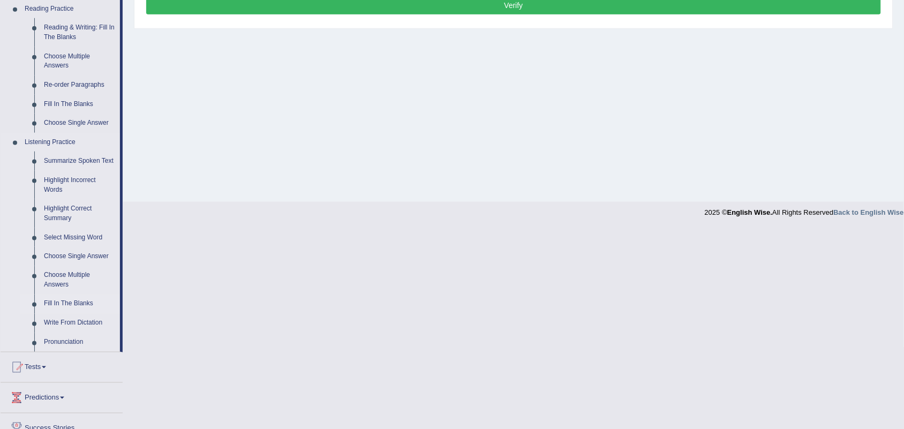
scroll to position [335, 0]
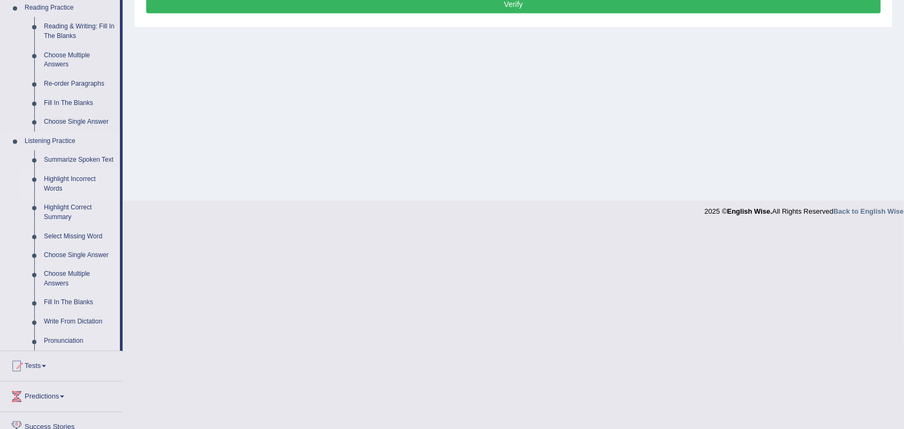
click at [65, 181] on link "Highlight Incorrect Words" at bounding box center [79, 184] width 81 height 28
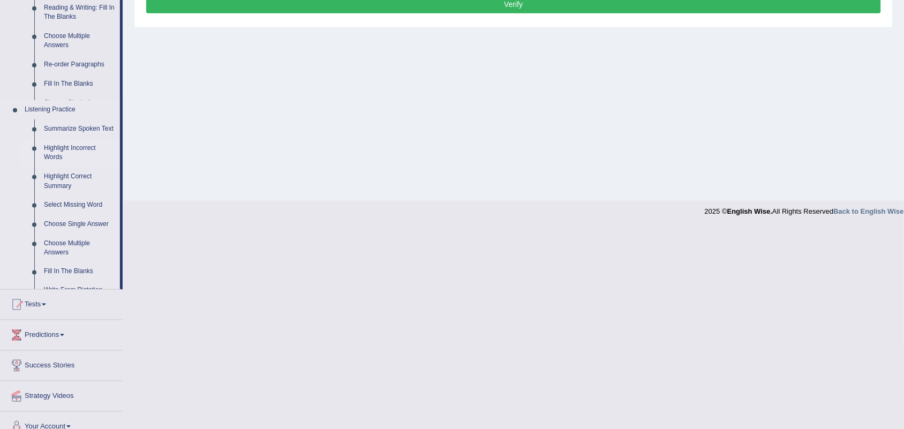
scroll to position [133, 0]
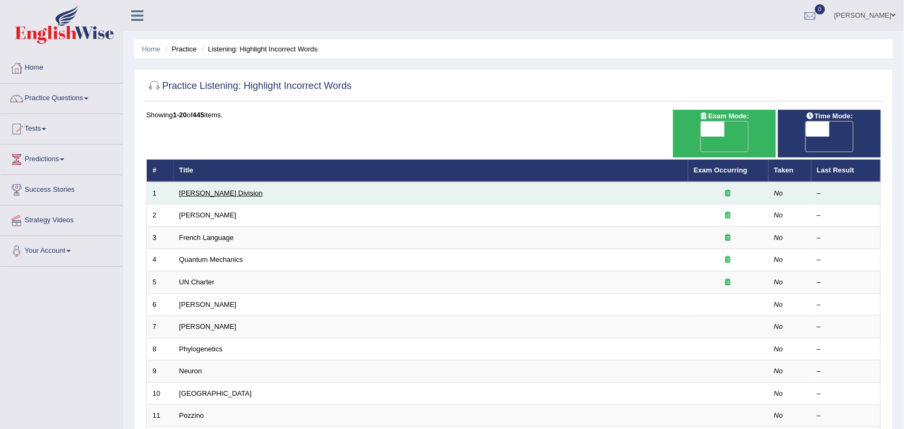
click at [196, 189] on link "[PERSON_NAME] Division" at bounding box center [221, 193] width 84 height 8
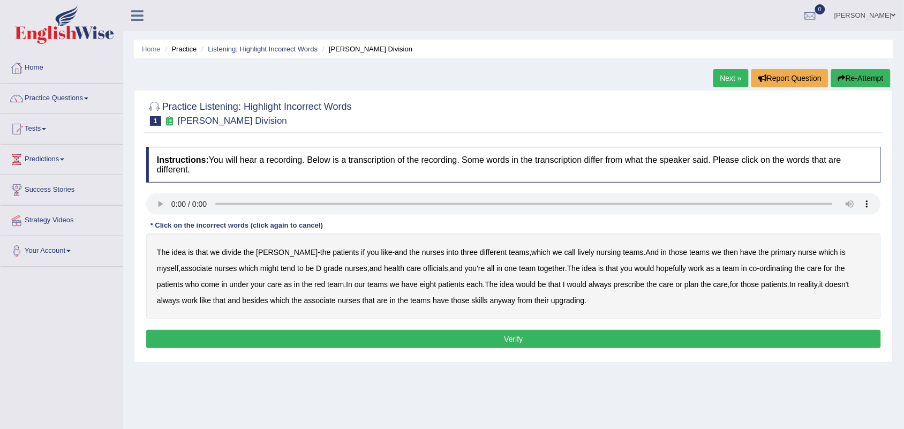
click at [178, 252] on b "idea" at bounding box center [179, 252] width 14 height 9
click at [360, 232] on div "Instructions: You will hear a recording. Below is a transcription of the record…" at bounding box center [513, 248] width 740 height 215
click at [226, 244] on div "The idea is that we divide the ward - the patients if you like - and the nurses…" at bounding box center [513, 276] width 734 height 86
click at [178, 253] on b "idea" at bounding box center [179, 252] width 14 height 9
click at [578, 255] on b "lively" at bounding box center [586, 252] width 17 height 9
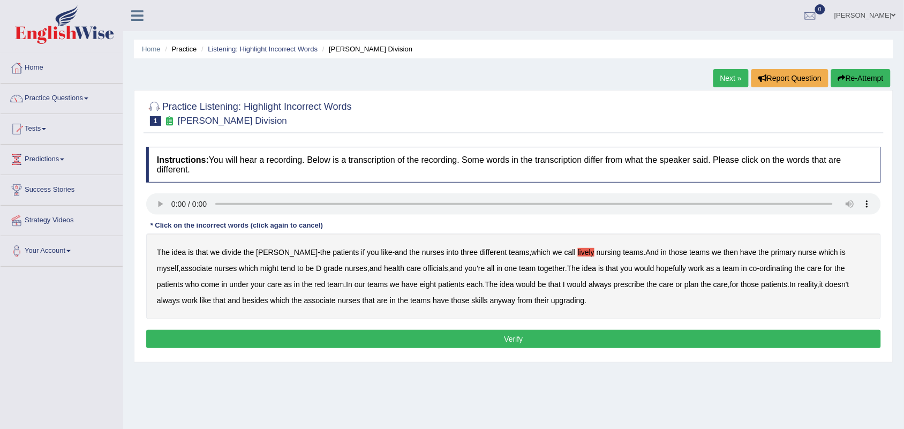
click at [771, 254] on b "primary" at bounding box center [783, 252] width 25 height 9
click at [185, 284] on b "who" at bounding box center [192, 284] width 14 height 9
click at [182, 302] on b "work" at bounding box center [190, 300] width 16 height 9
click at [469, 337] on button "Verify" at bounding box center [513, 339] width 734 height 18
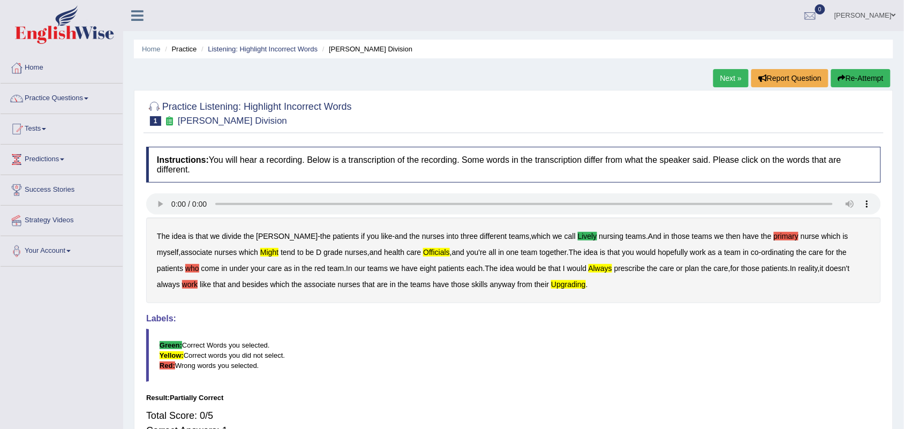
click at [723, 80] on link "Next »" at bounding box center [730, 78] width 35 height 18
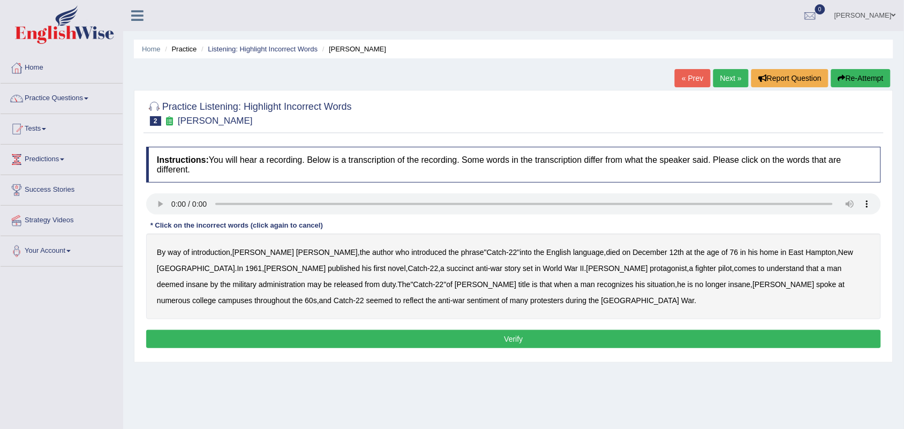
click at [465, 384] on div "Home Practice Listening: Highlight Incorrect Words [PERSON_NAME] « Prev Next » …" at bounding box center [513, 267] width 780 height 535
click at [446, 268] on b "succinct" at bounding box center [459, 268] width 27 height 9
click at [305, 280] on b "administration" at bounding box center [282, 284] width 47 height 9
click at [423, 296] on b "reflect" at bounding box center [413, 300] width 20 height 9
click at [372, 337] on button "Verify" at bounding box center [513, 339] width 734 height 18
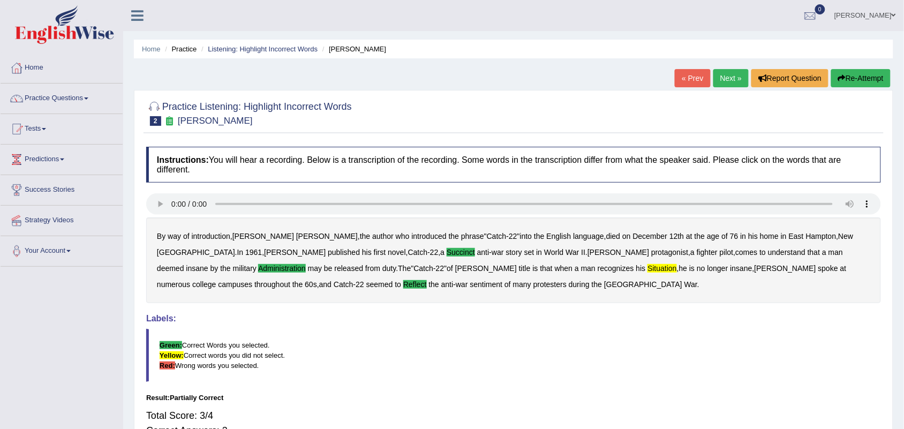
click at [729, 77] on link "Next »" at bounding box center [730, 78] width 35 height 18
